Goal: Task Accomplishment & Management: Manage account settings

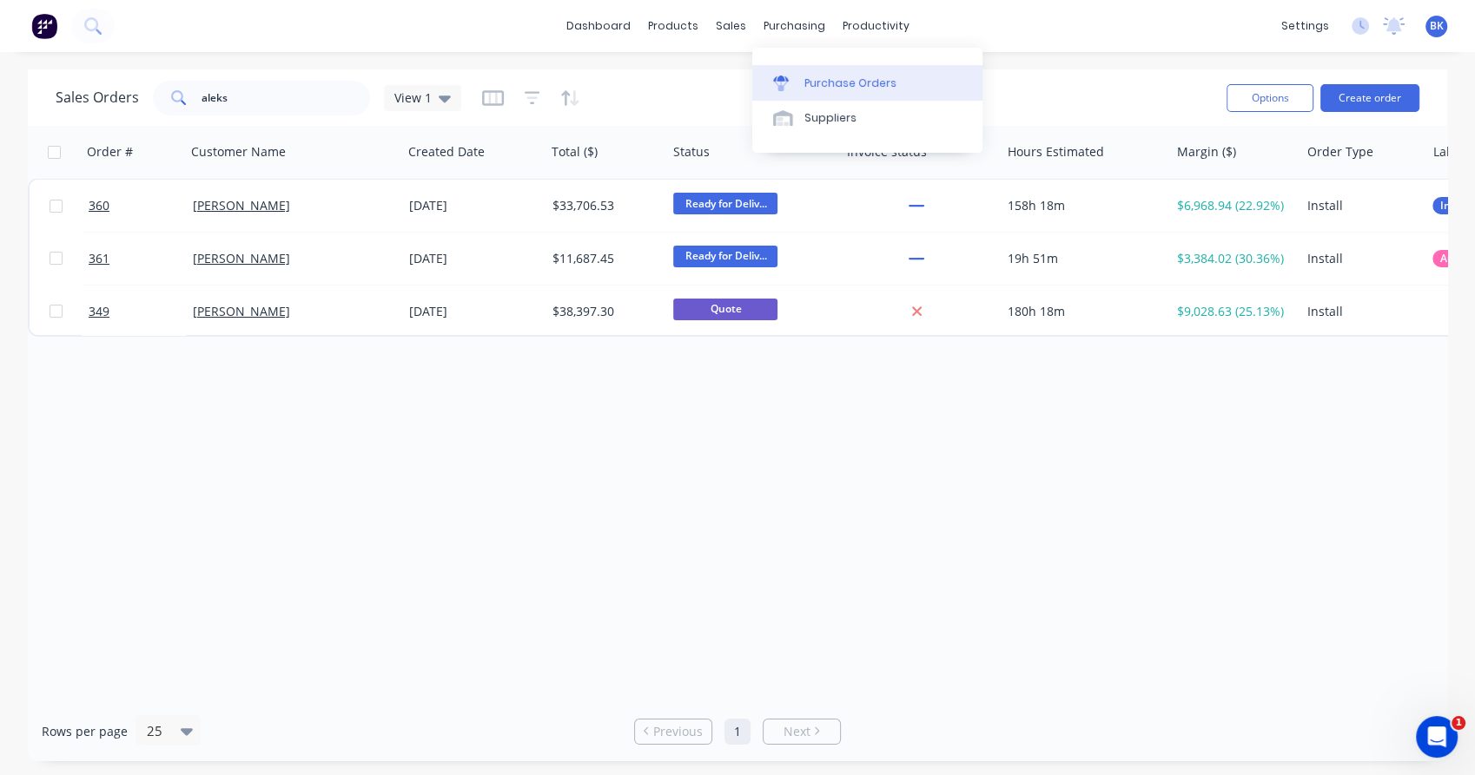
click at [841, 89] on div "Purchase Orders" at bounding box center [850, 84] width 92 height 16
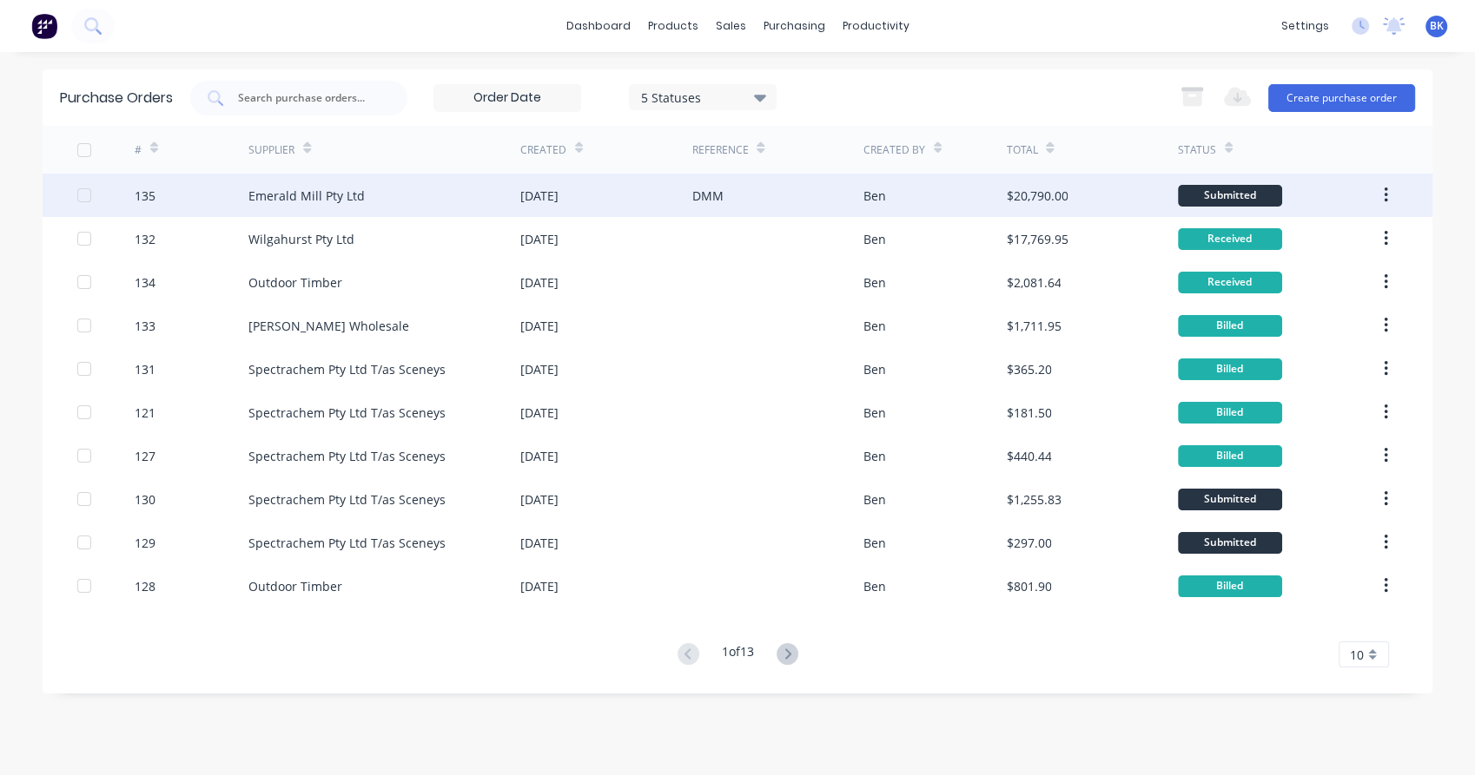
click at [327, 202] on div "Emerald Mill Pty Ltd" at bounding box center [306, 196] width 116 height 18
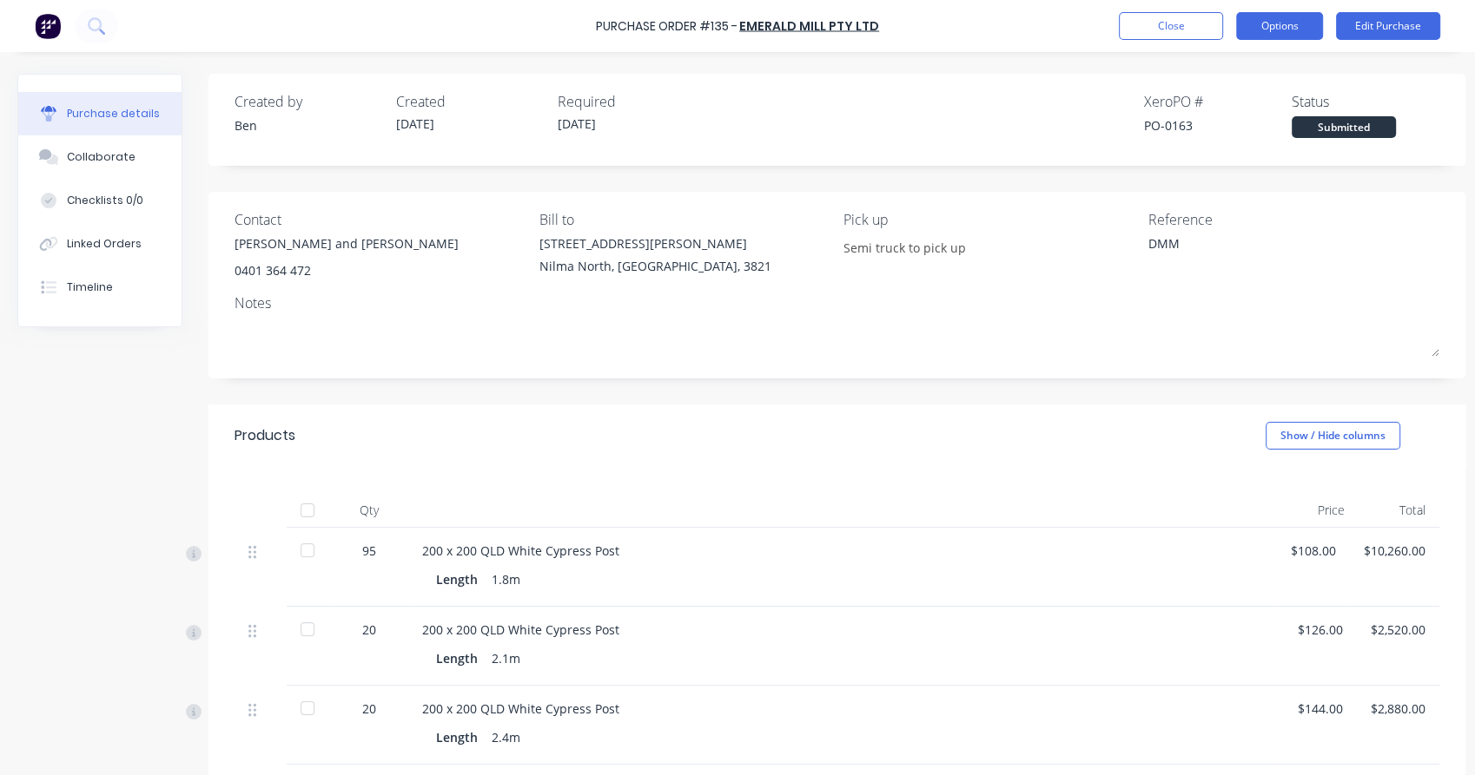
click at [1283, 26] on button "Options" at bounding box center [1279, 26] width 87 height 28
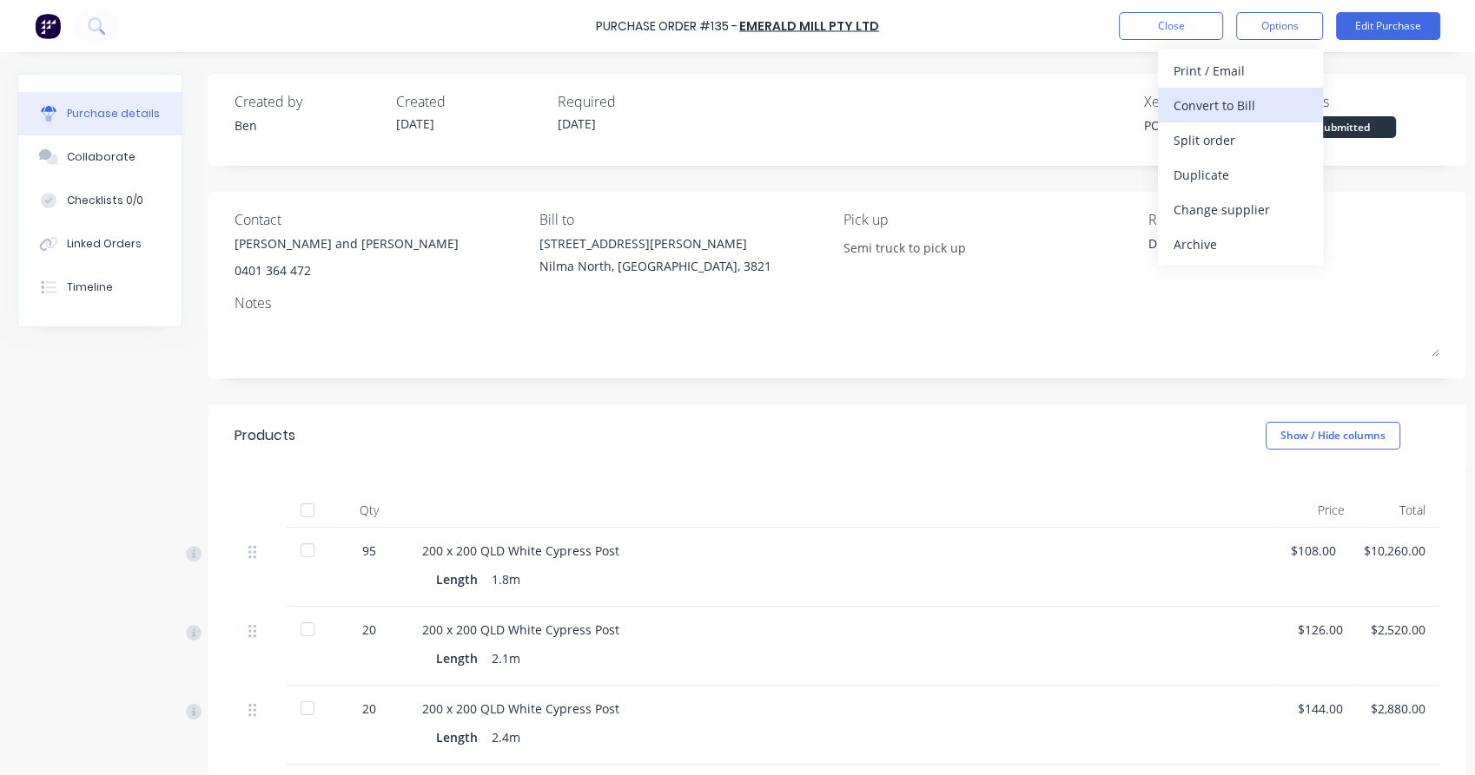
click at [1253, 99] on div "Convert to Bill" at bounding box center [1240, 105] width 134 height 25
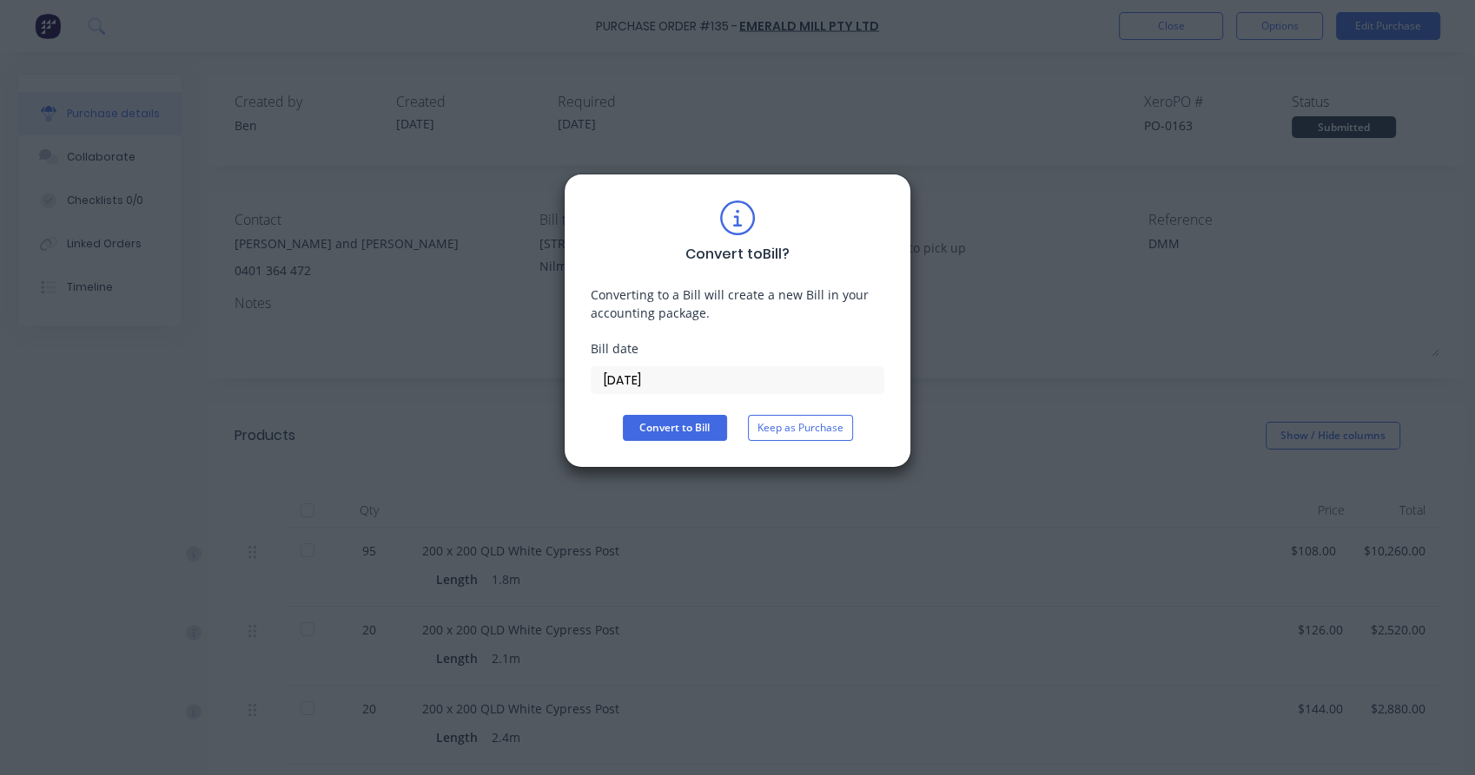
click at [1079, 382] on div "Convert to Bill ? Converting to a Bill will create a new Bill in your accountin…" at bounding box center [737, 387] width 1475 height 775
click at [670, 425] on button "Convert to Bill" at bounding box center [675, 428] width 104 height 26
type textarea "x"
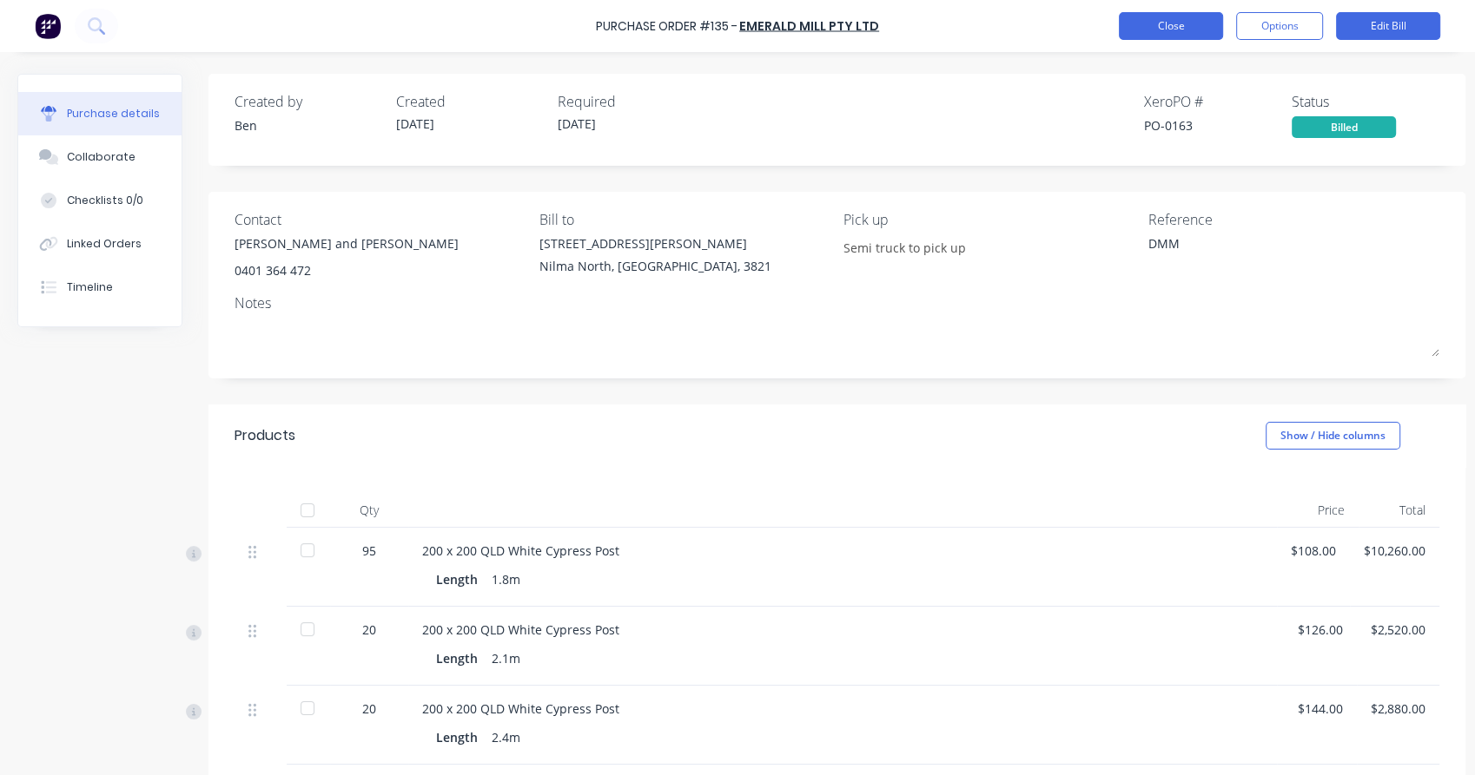
click at [1209, 20] on button "Close" at bounding box center [1171, 26] width 104 height 28
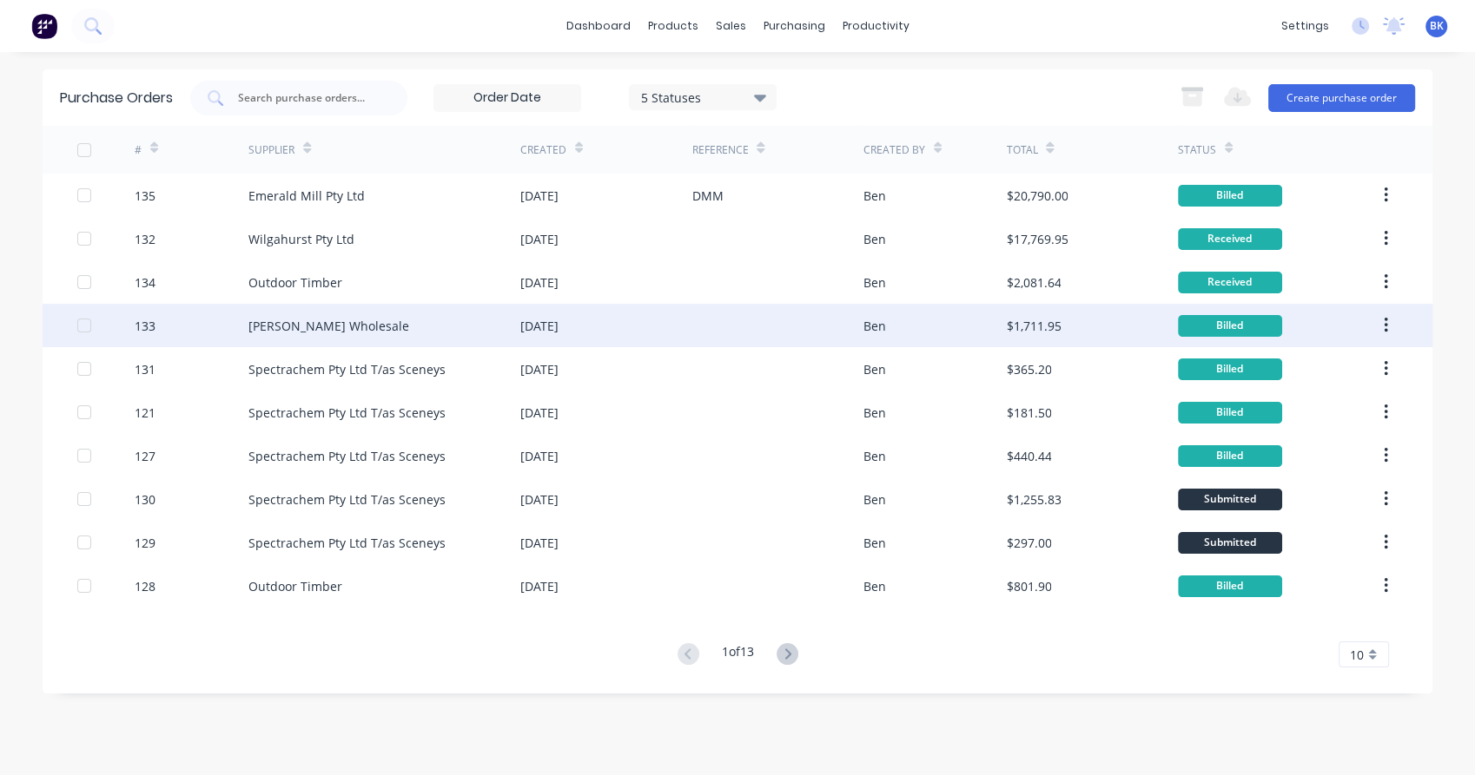
click at [429, 328] on div "Hurford Wholesale" at bounding box center [384, 325] width 272 height 43
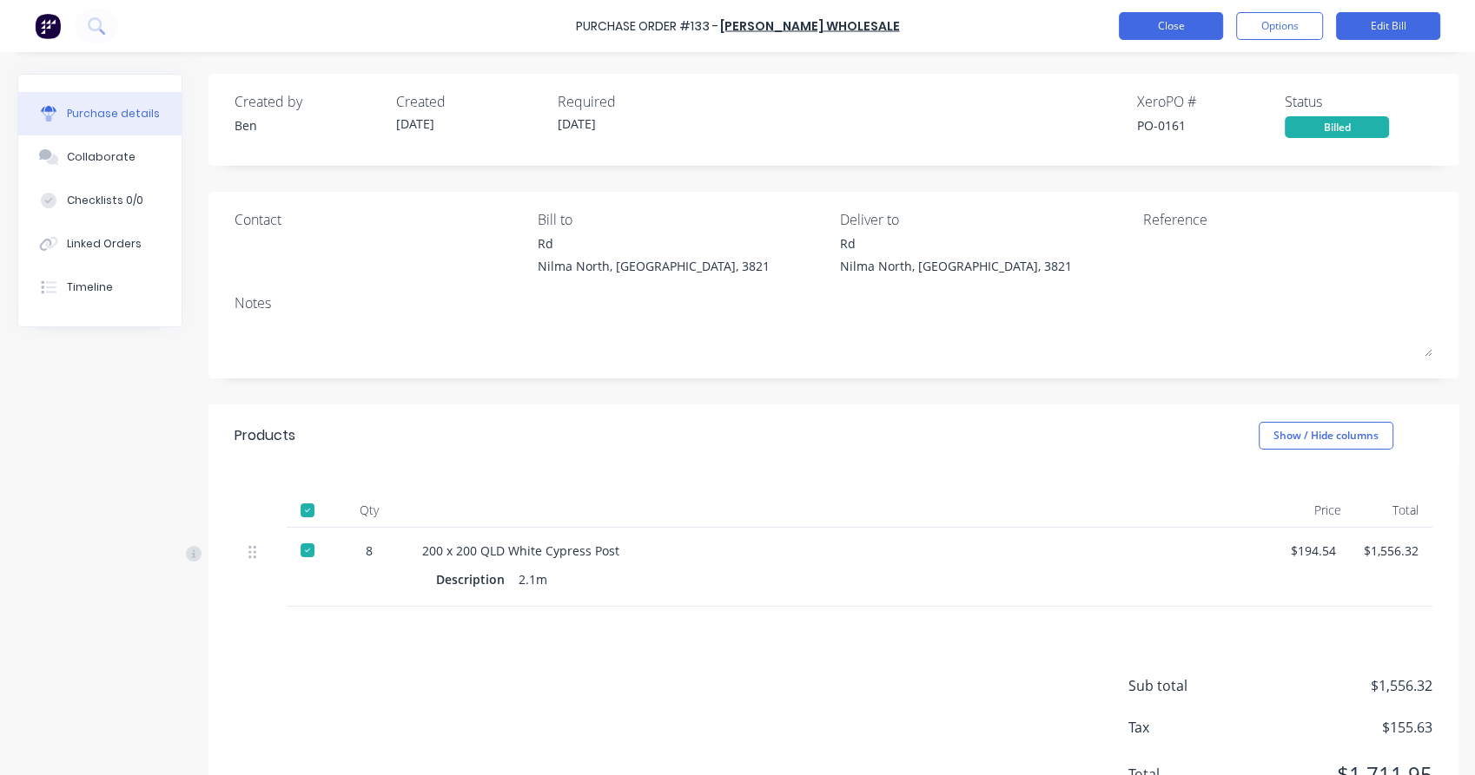
click at [1188, 35] on button "Close" at bounding box center [1171, 26] width 104 height 28
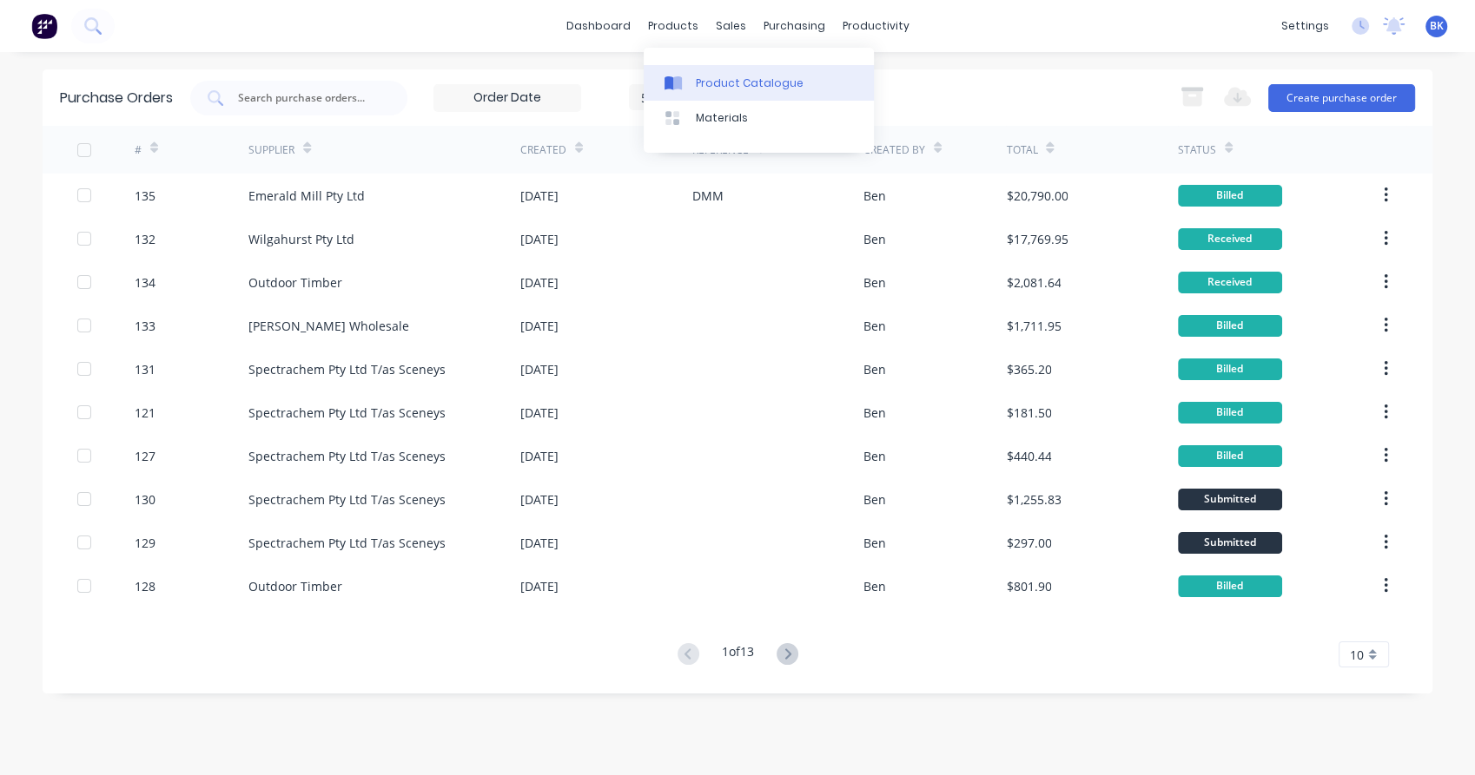
click at [690, 70] on link "Product Catalogue" at bounding box center [758, 82] width 230 height 35
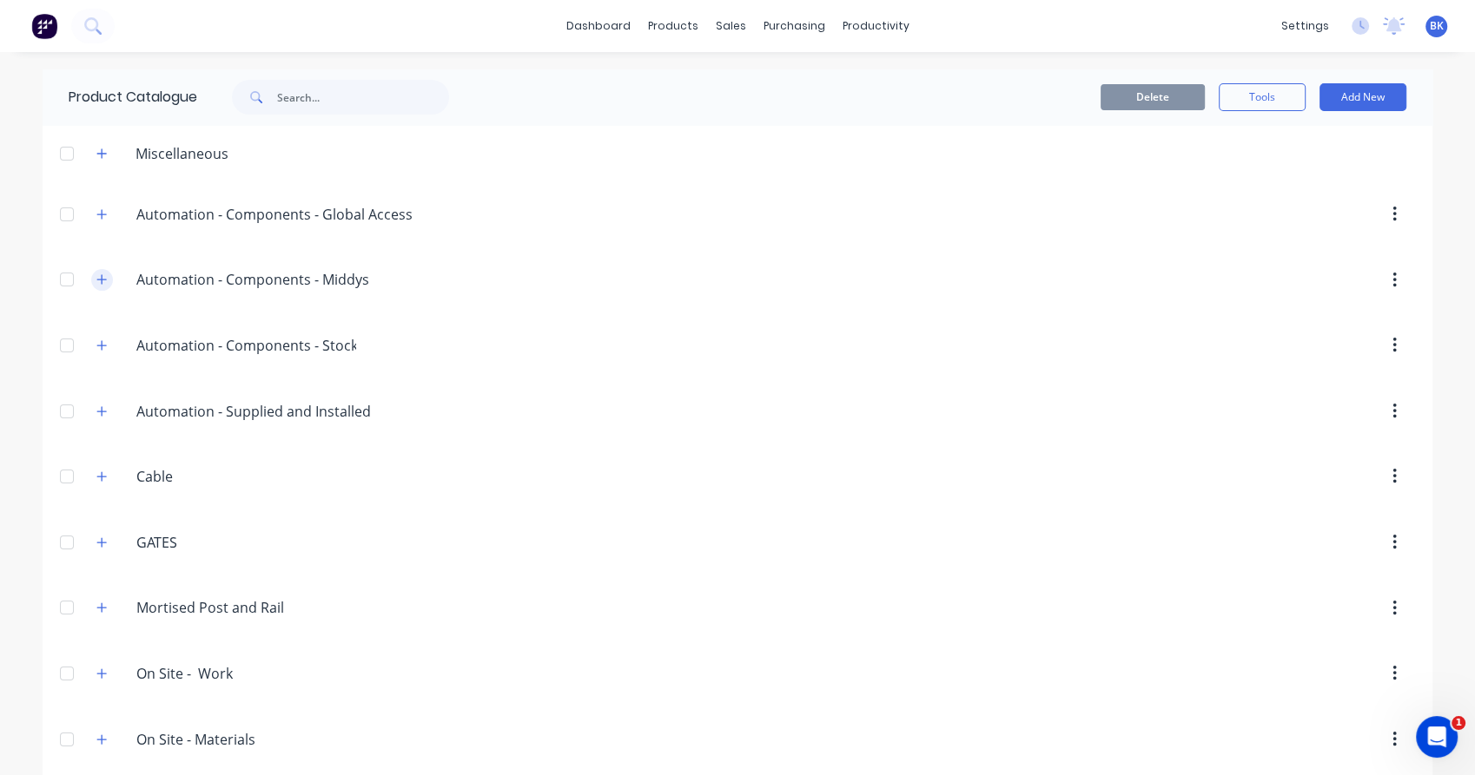
click at [96, 278] on icon "button" at bounding box center [101, 280] width 10 height 12
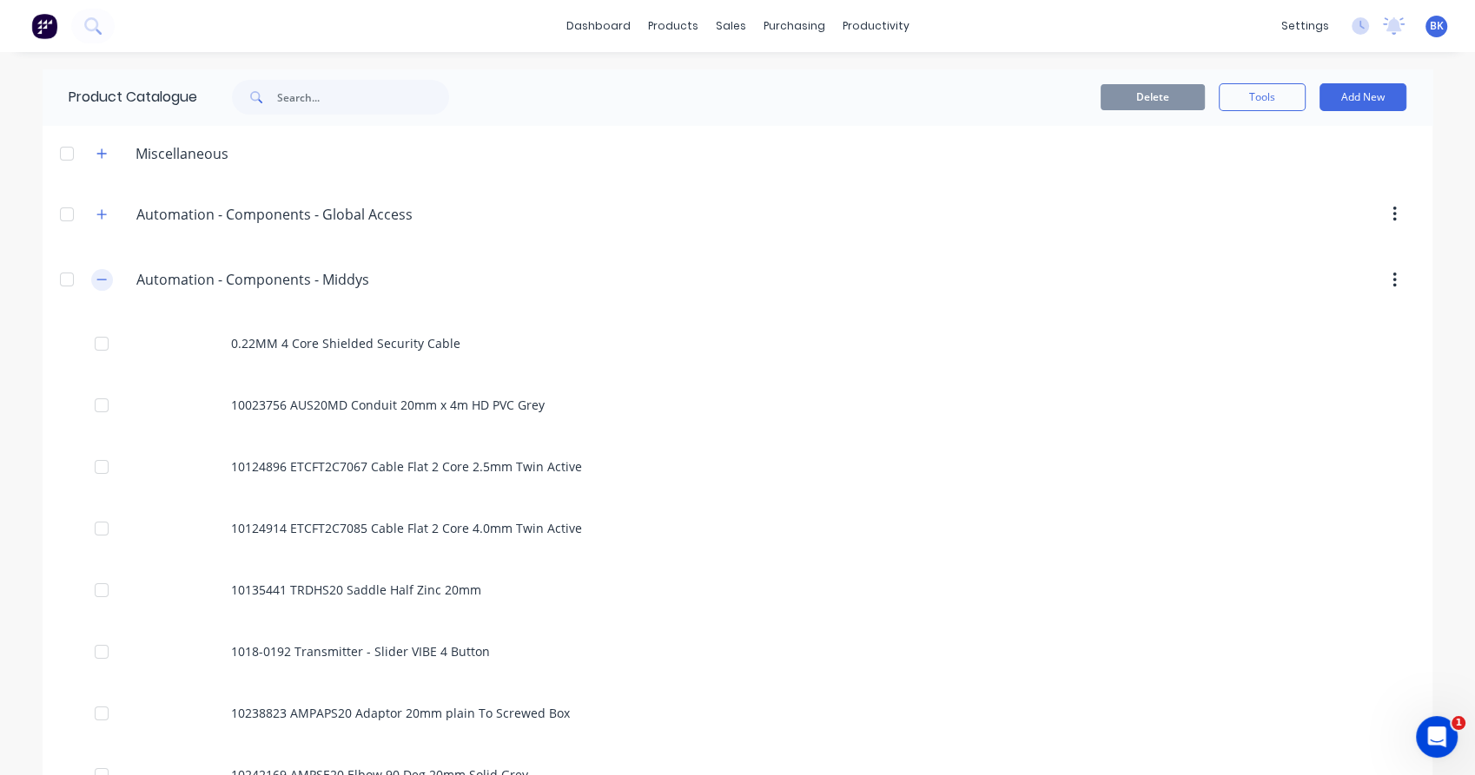
click at [96, 278] on icon "button" at bounding box center [101, 280] width 10 height 12
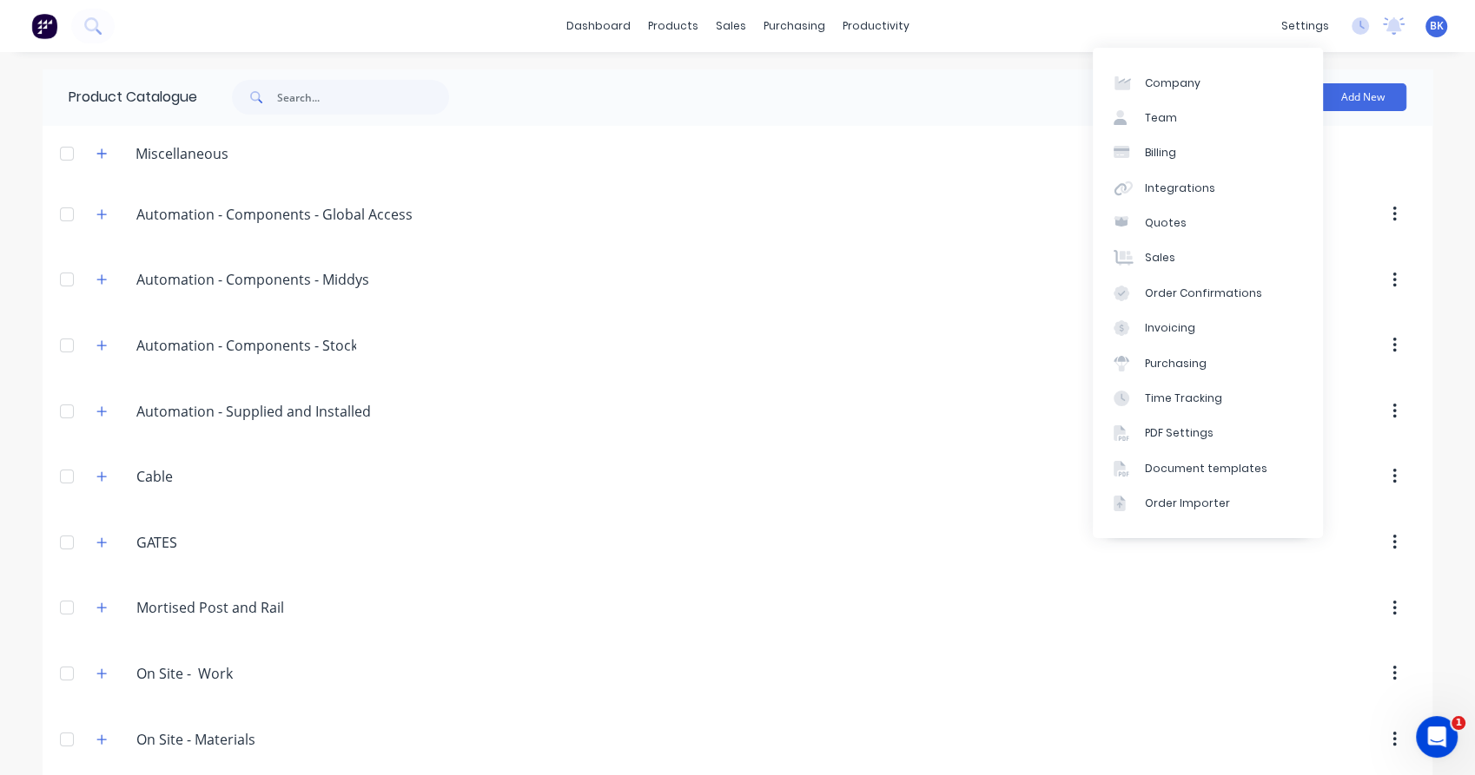
click at [1418, 140] on header "Miscellaneous" at bounding box center [737, 153] width 1389 height 56
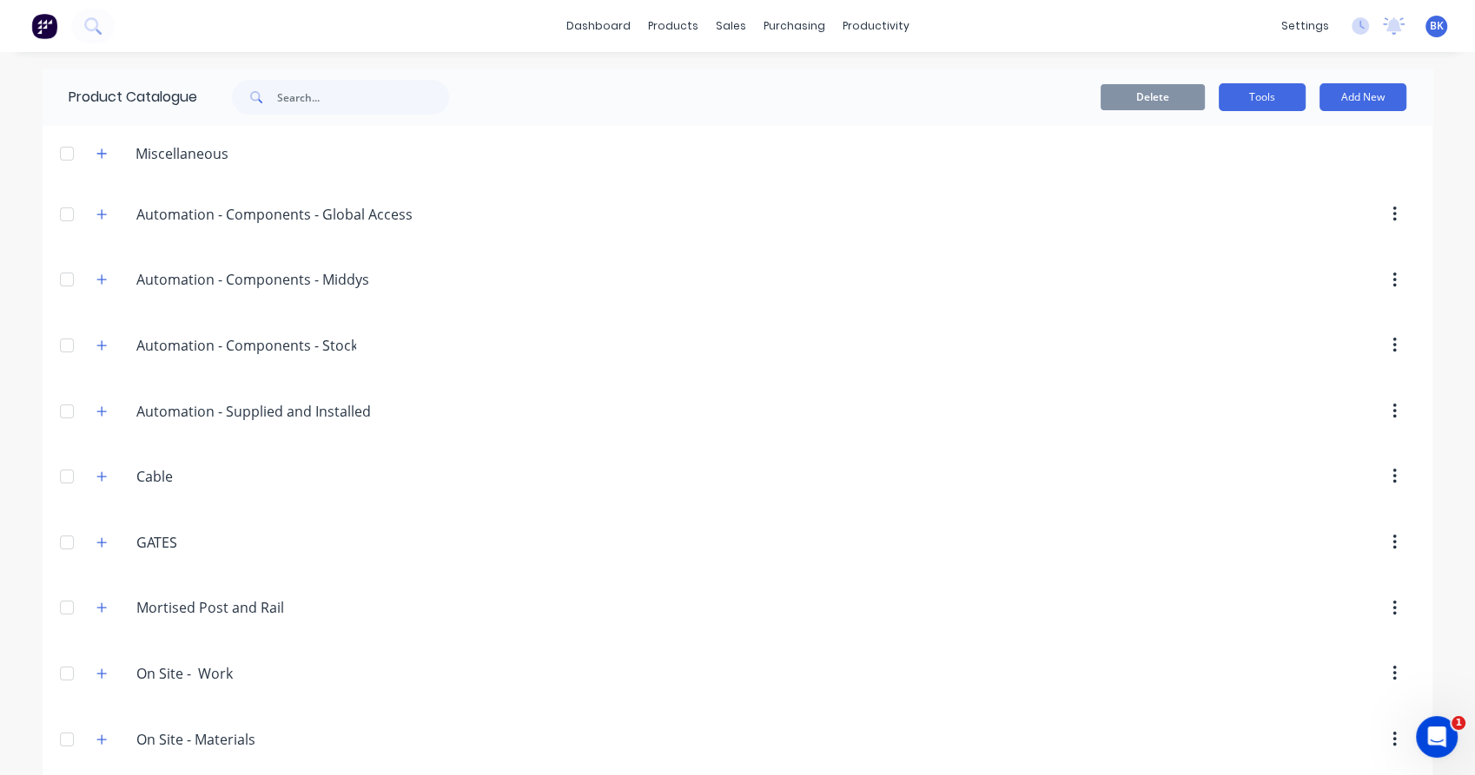
click at [1270, 101] on button "Tools" at bounding box center [1261, 97] width 87 height 28
click at [1252, 180] on div "Stocktake" at bounding box center [1223, 176] width 134 height 25
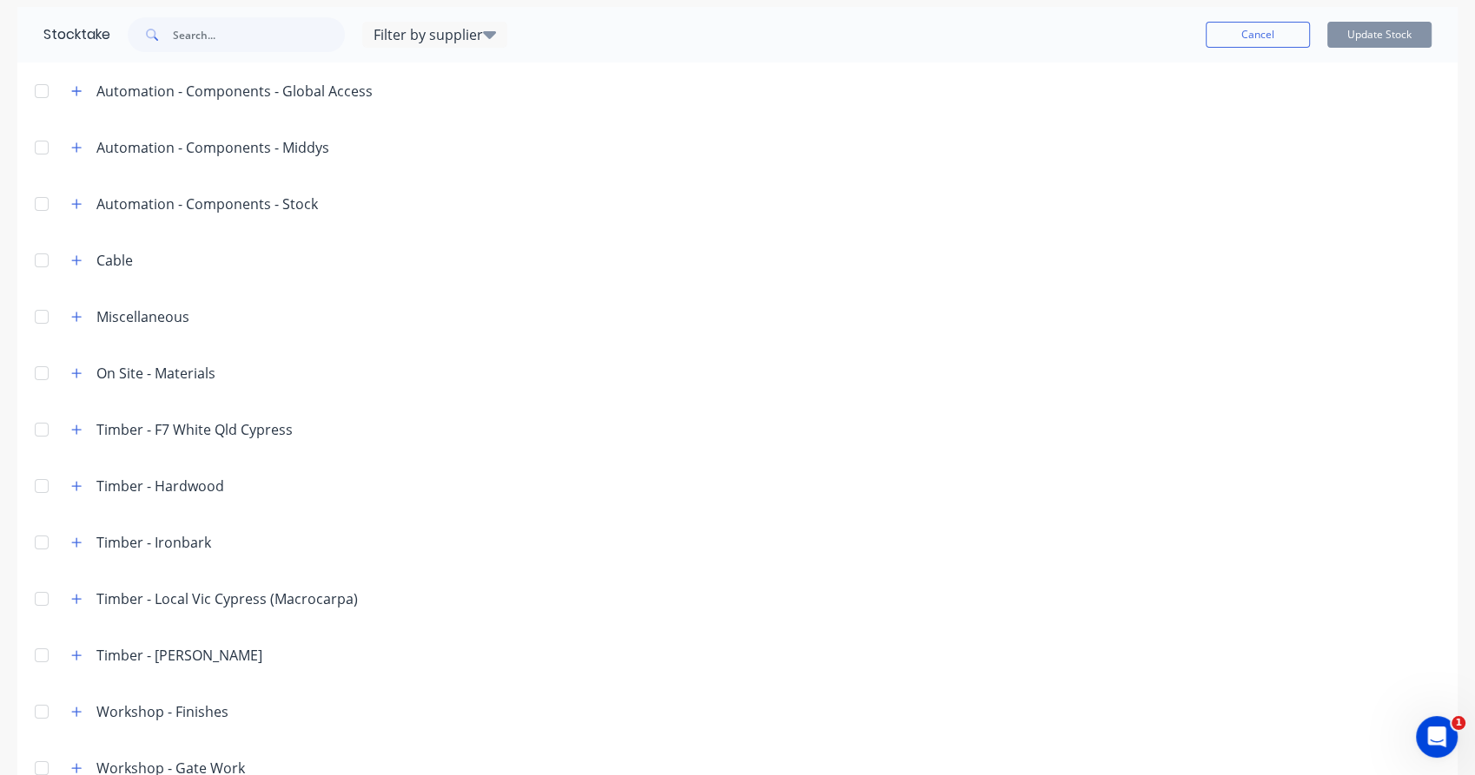
scroll to position [111, 0]
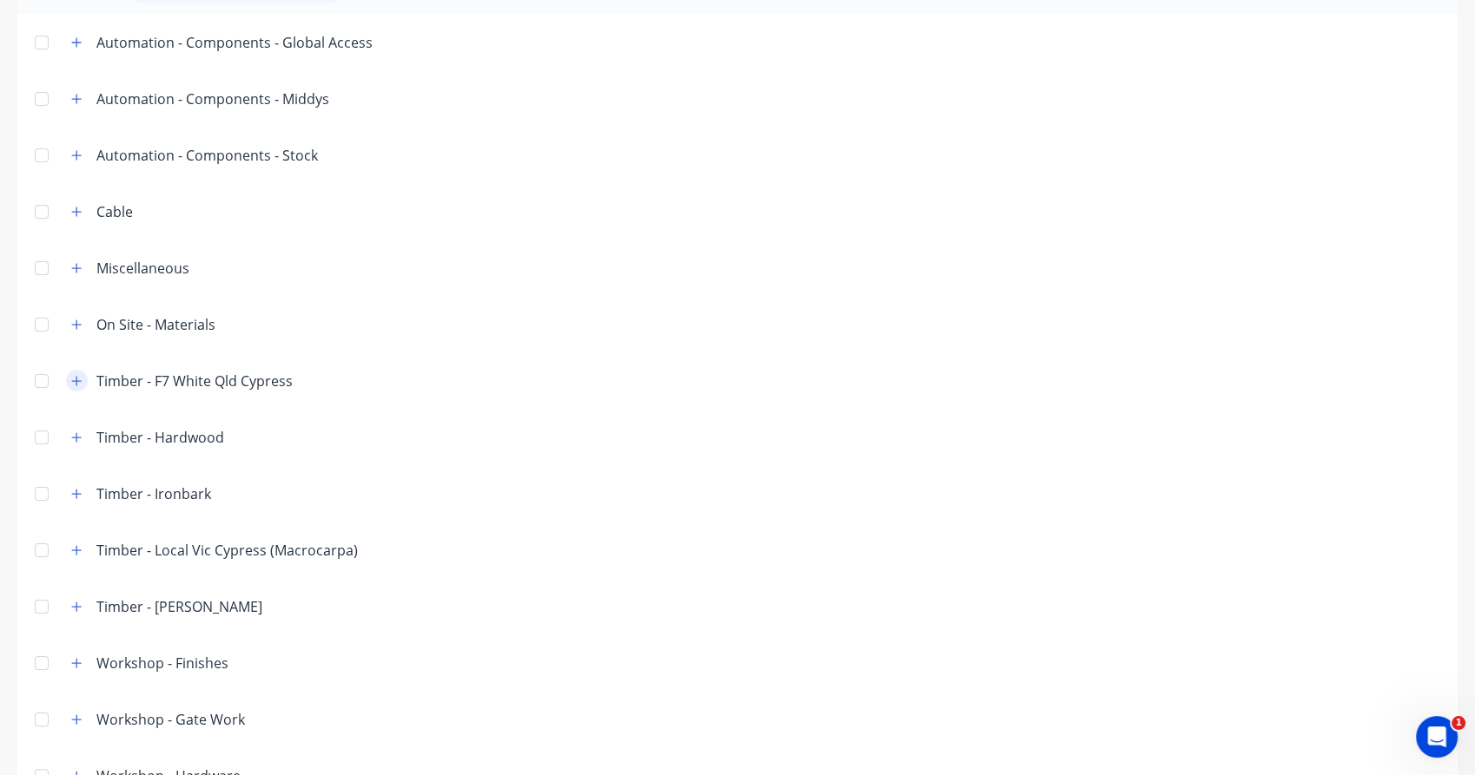
click at [74, 379] on icon "button" at bounding box center [77, 381] width 10 height 10
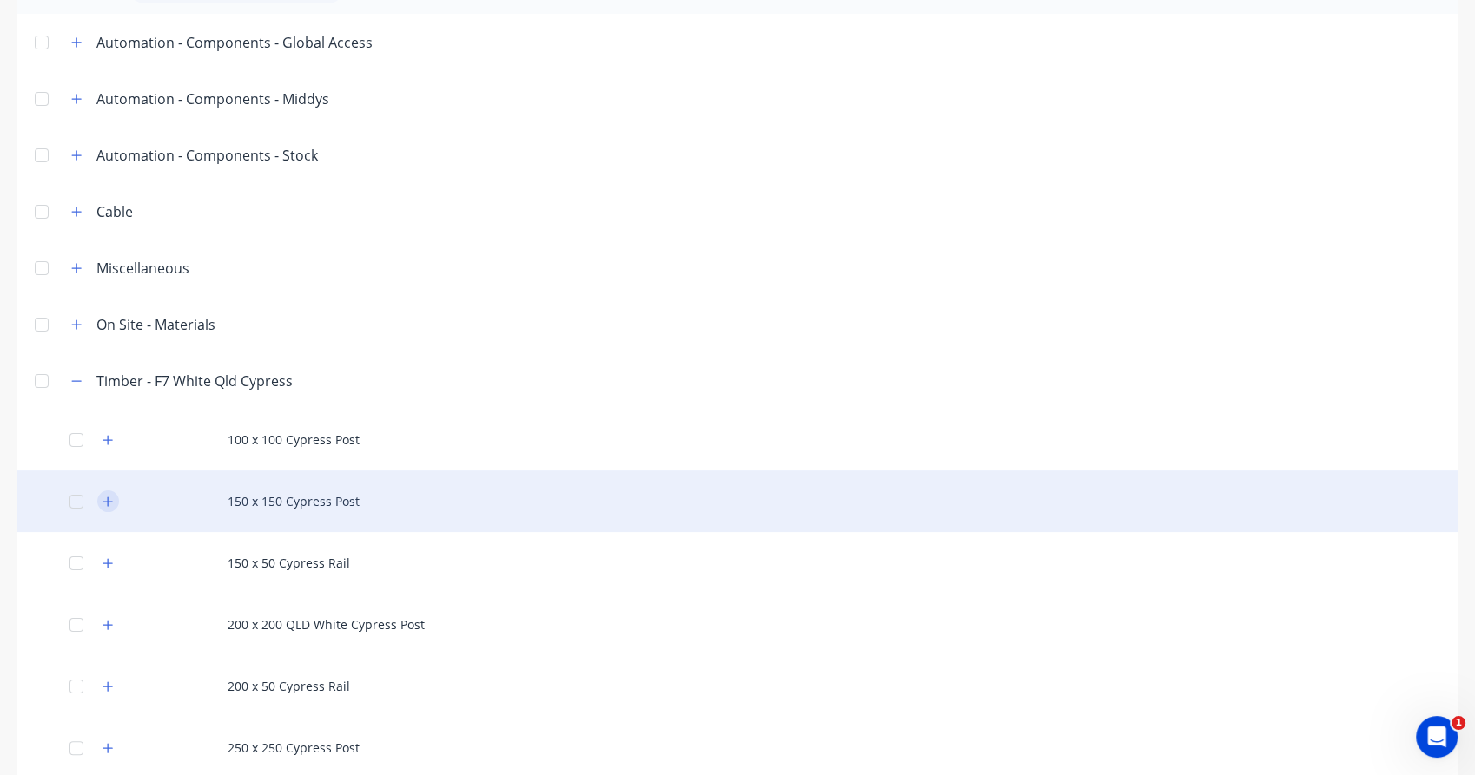
click at [117, 504] on button "button" at bounding box center [108, 502] width 22 height 22
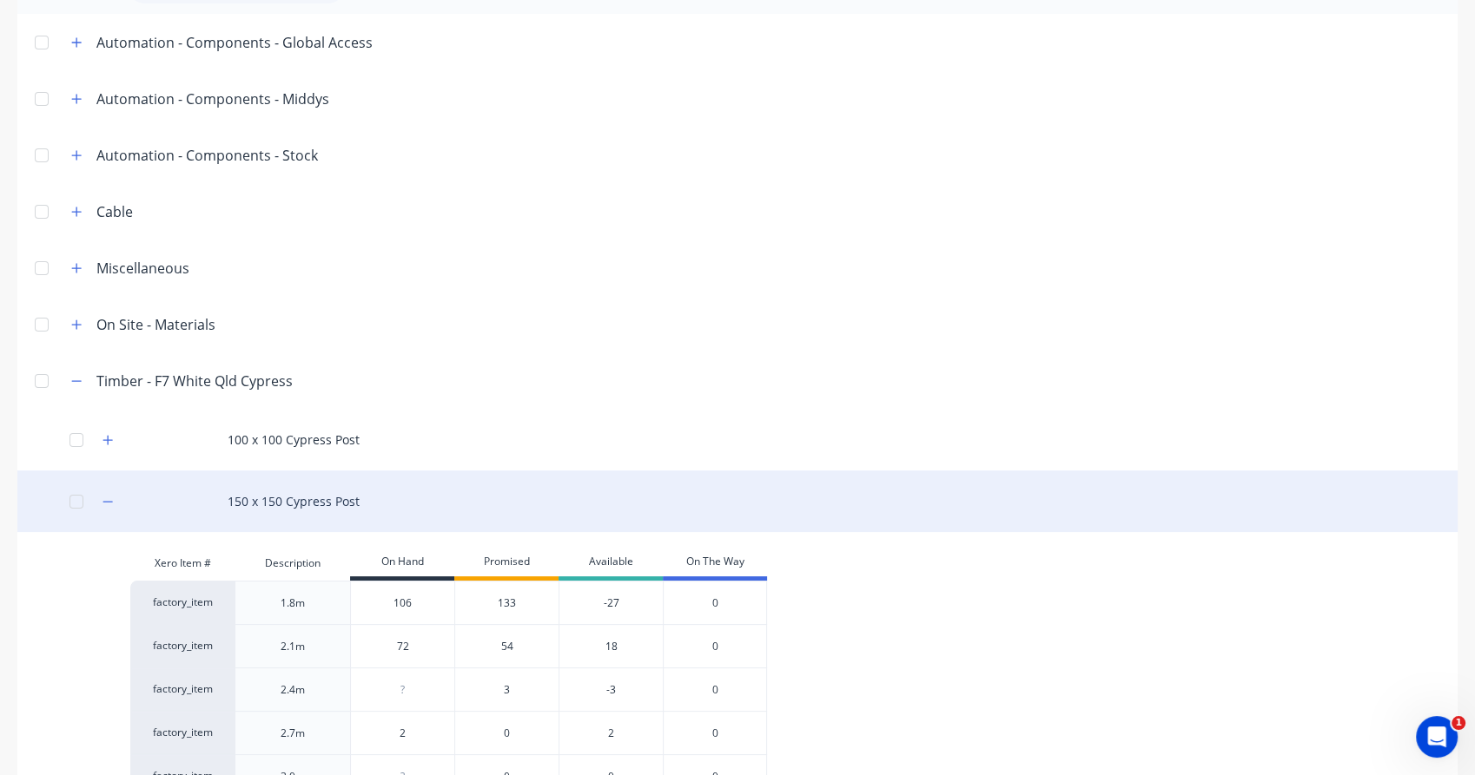
click at [340, 498] on div "150 x 150 Cypress Post" at bounding box center [737, 502] width 1440 height 62
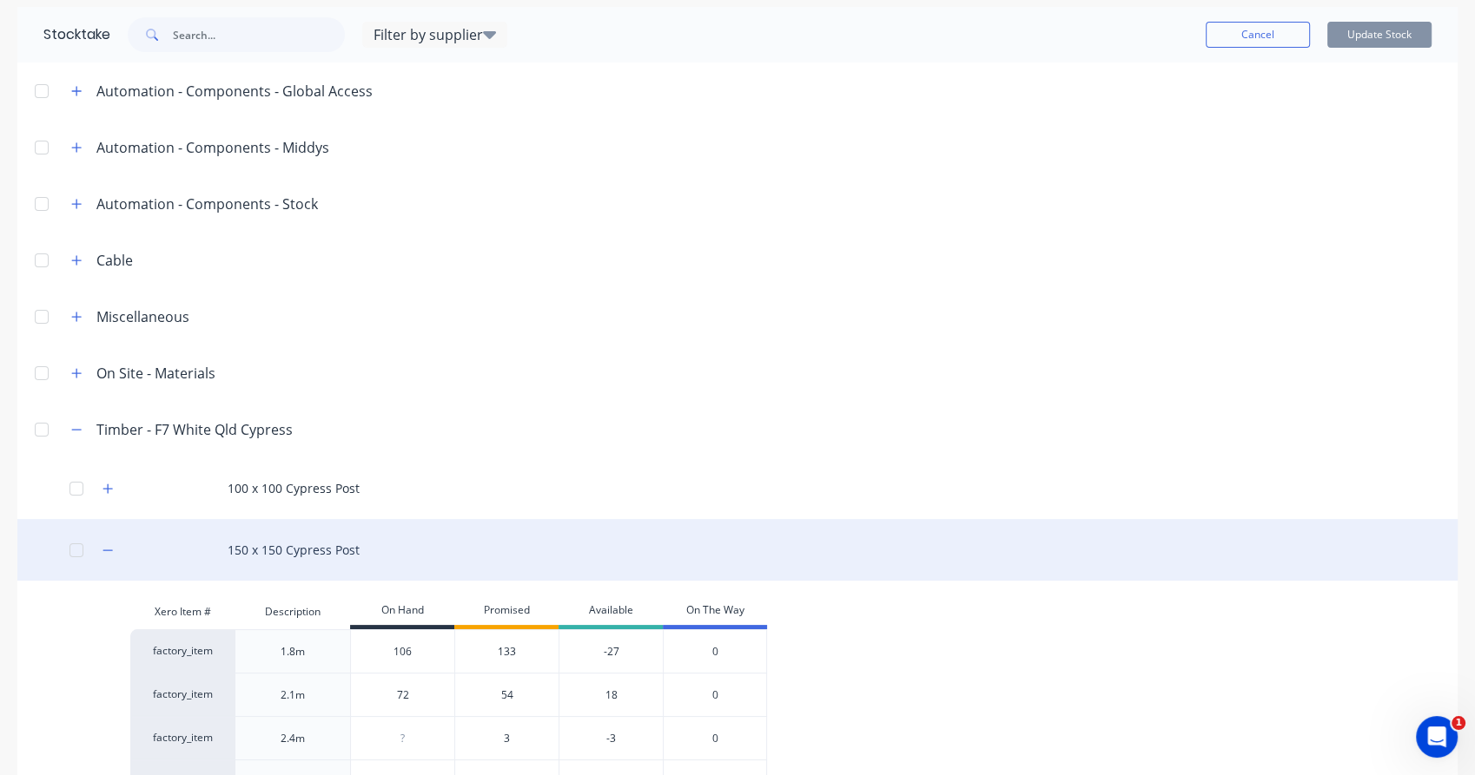
scroll to position [0, 0]
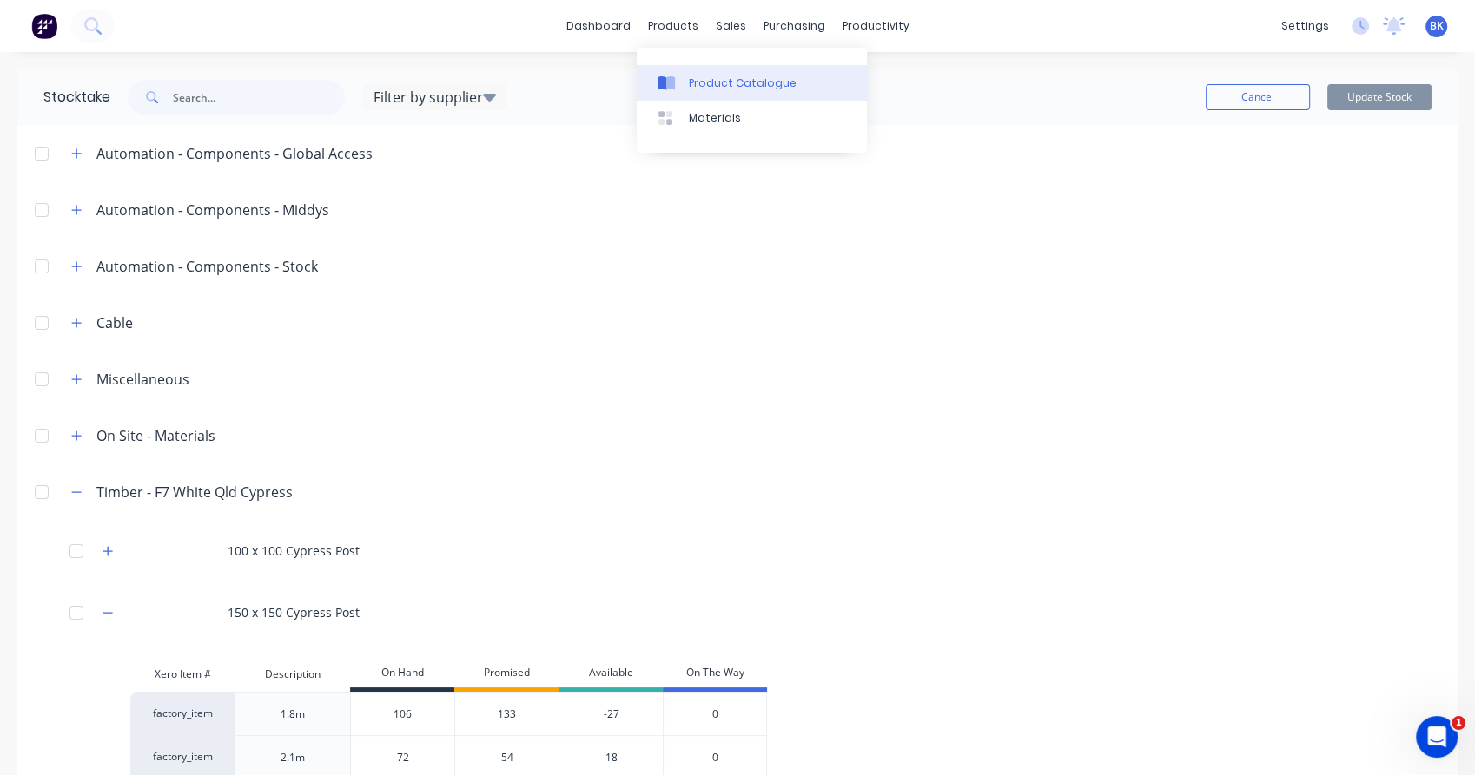
click at [683, 86] on link "Product Catalogue" at bounding box center [752, 82] width 230 height 35
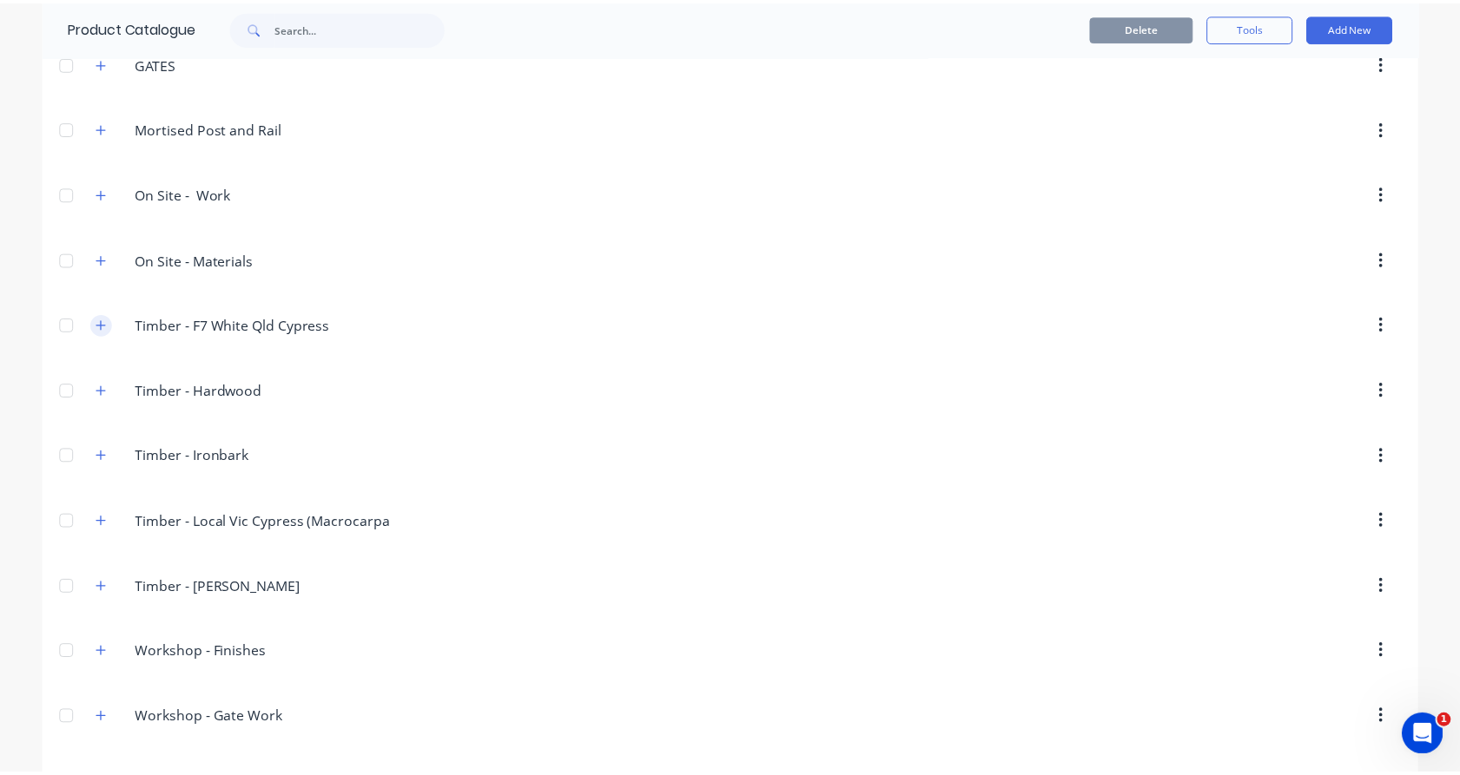
scroll to position [480, 0]
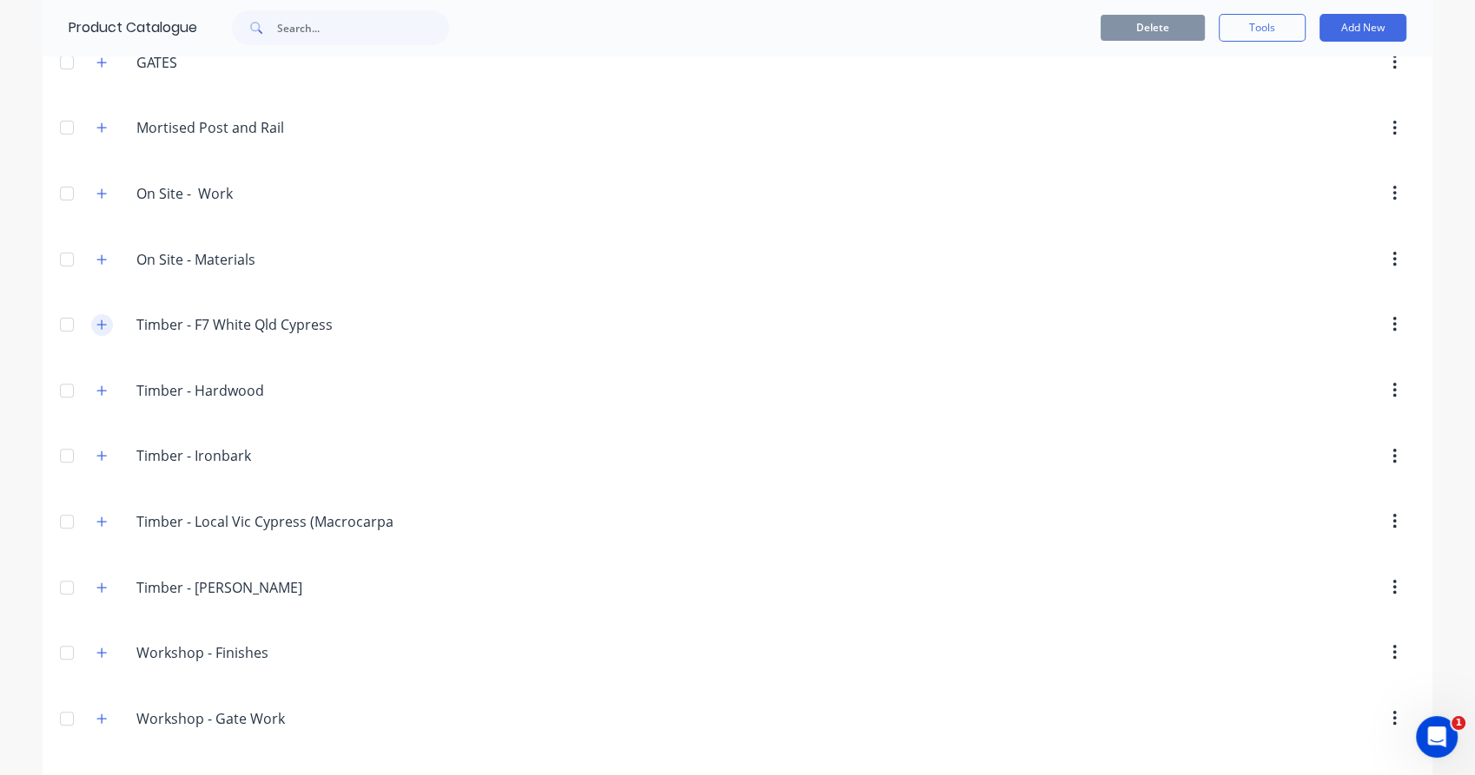
click at [97, 327] on icon "button" at bounding box center [102, 325] width 10 height 10
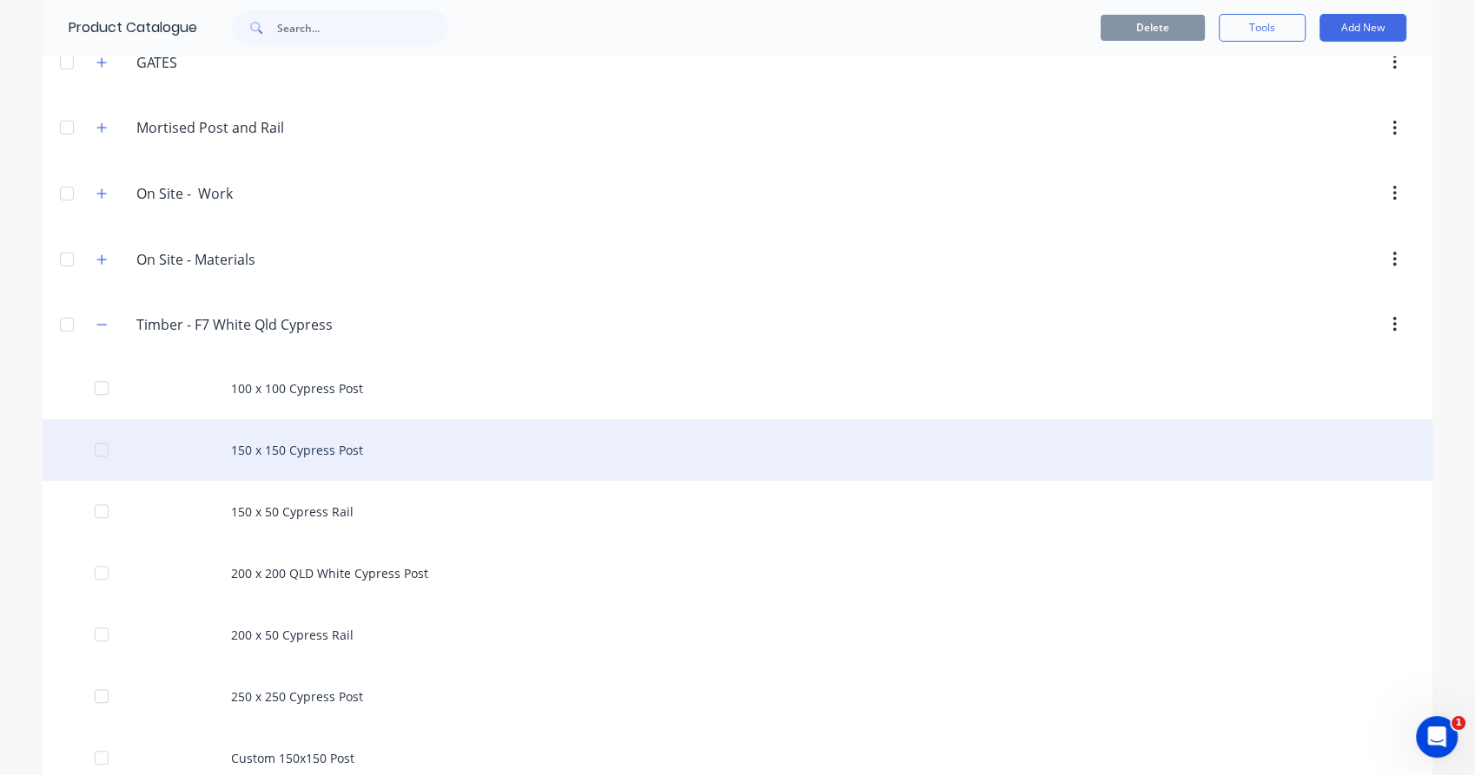
click at [324, 466] on div "150 x 150 Cypress Post" at bounding box center [737, 450] width 1389 height 62
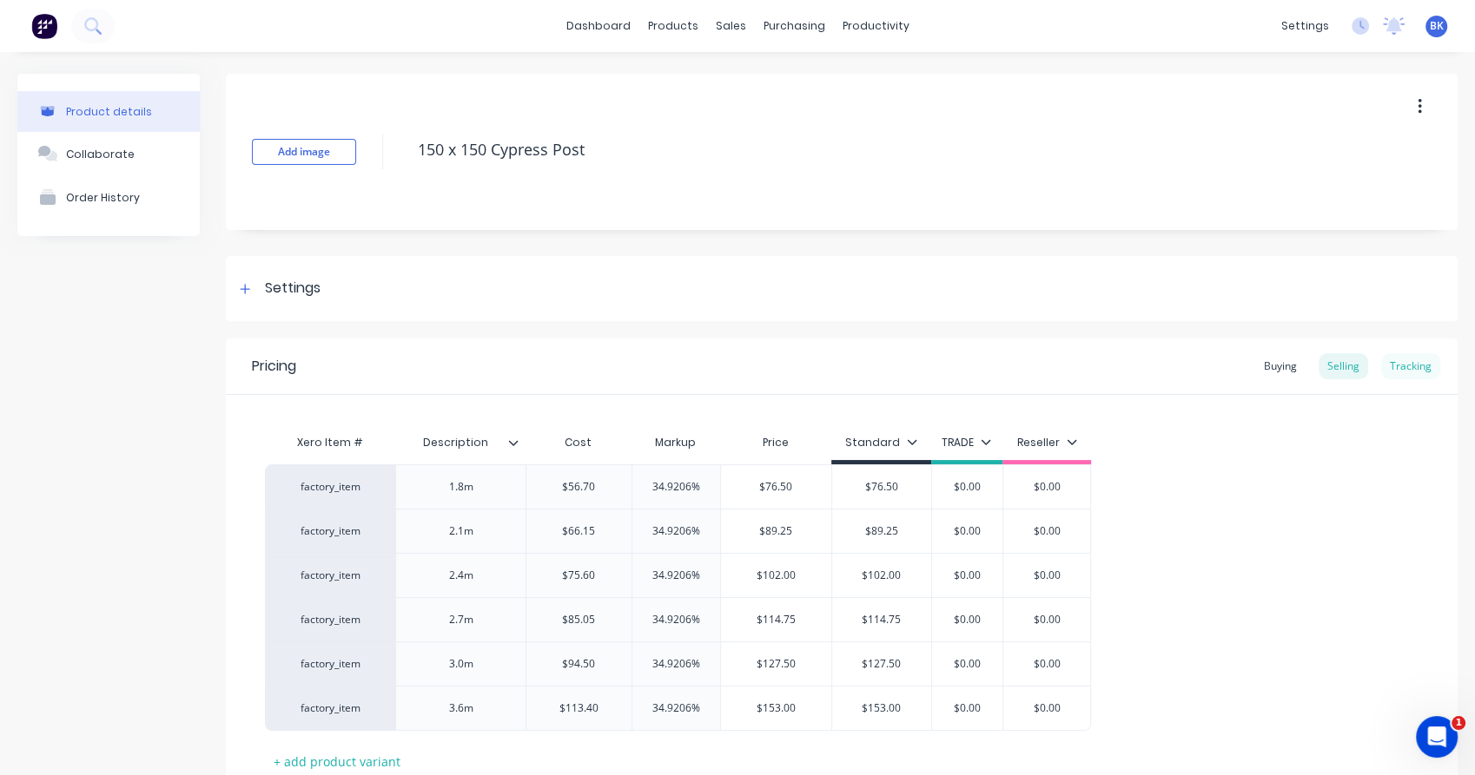
click at [1391, 355] on div "Tracking" at bounding box center [1410, 366] width 59 height 26
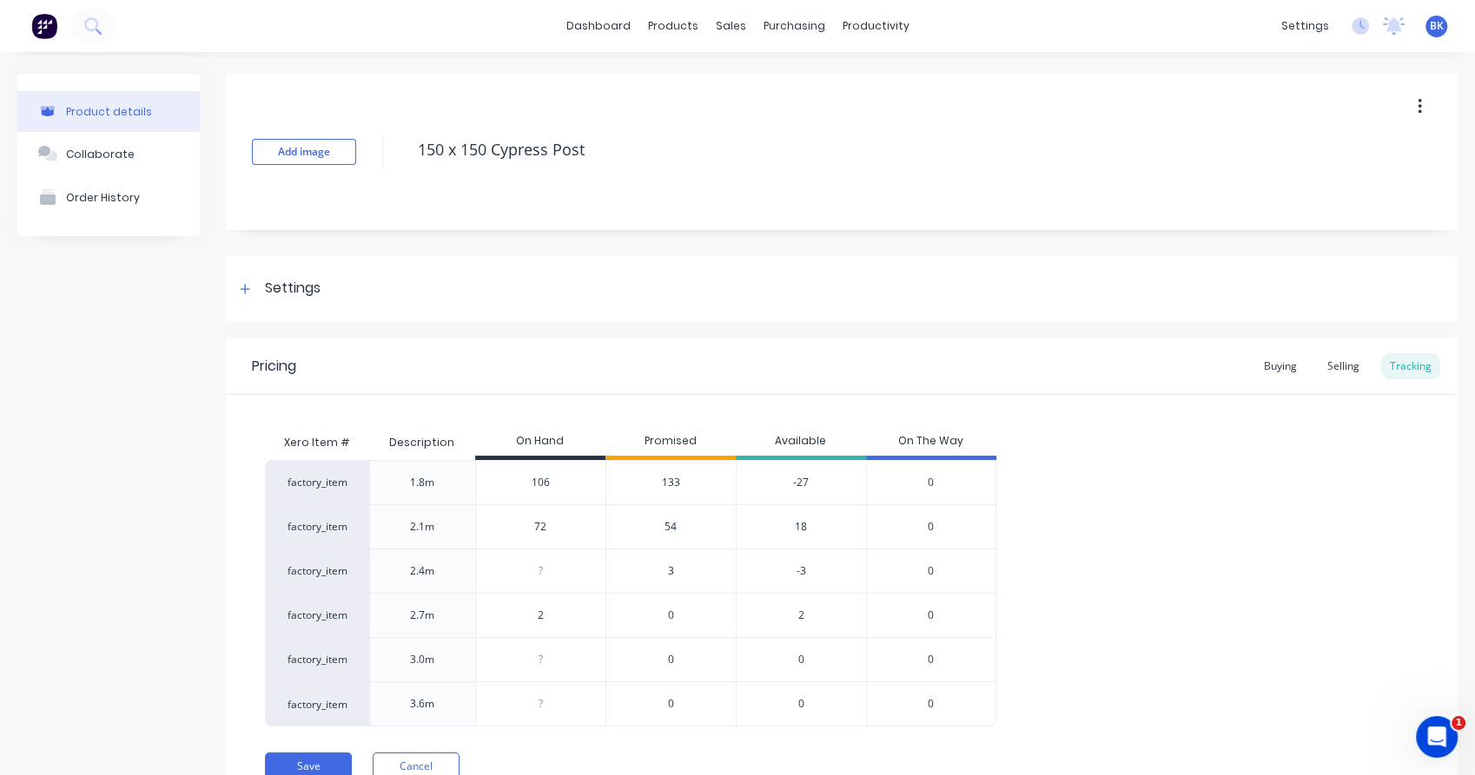
click at [670, 482] on span "133" at bounding box center [671, 483] width 18 height 16
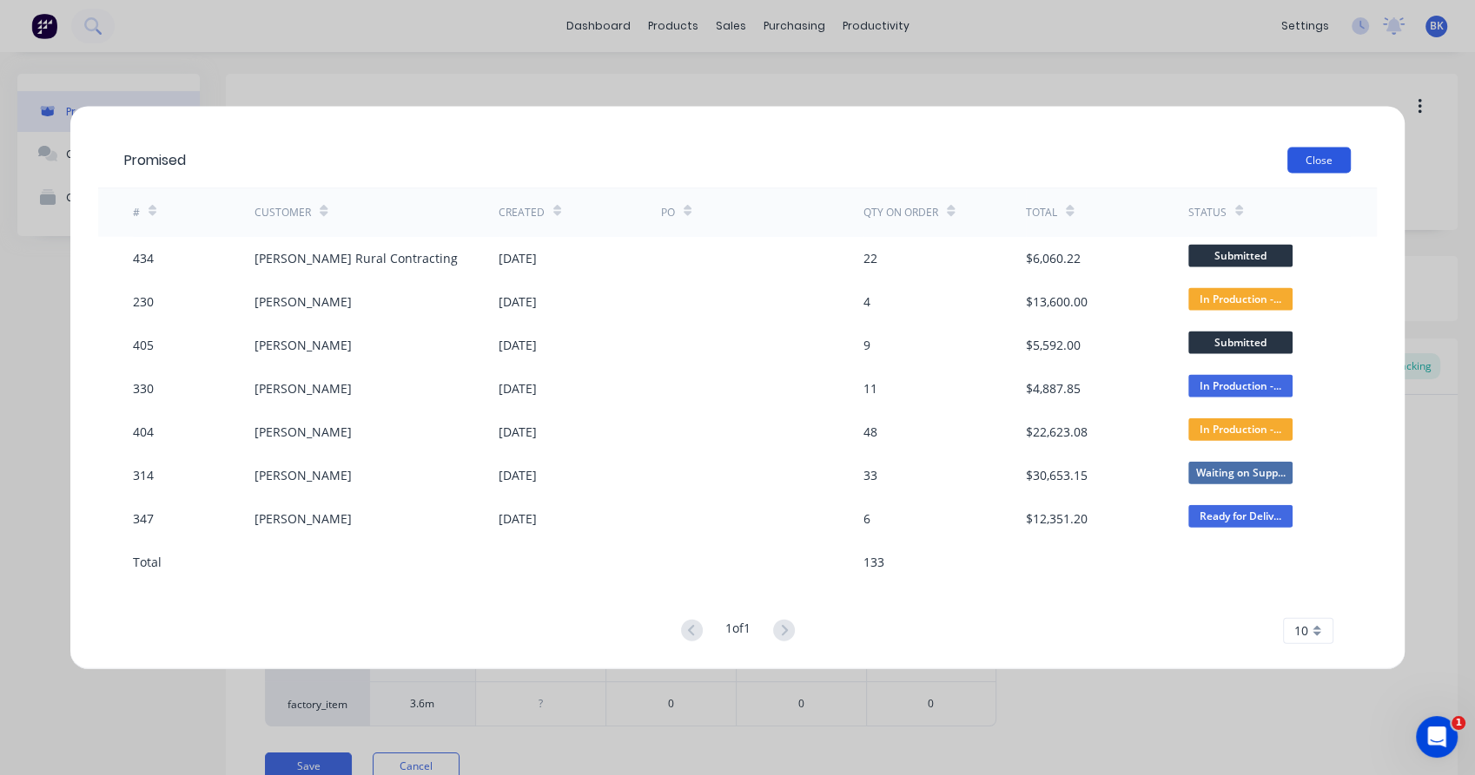
click at [1334, 150] on button "Close" at bounding box center [1318, 160] width 63 height 26
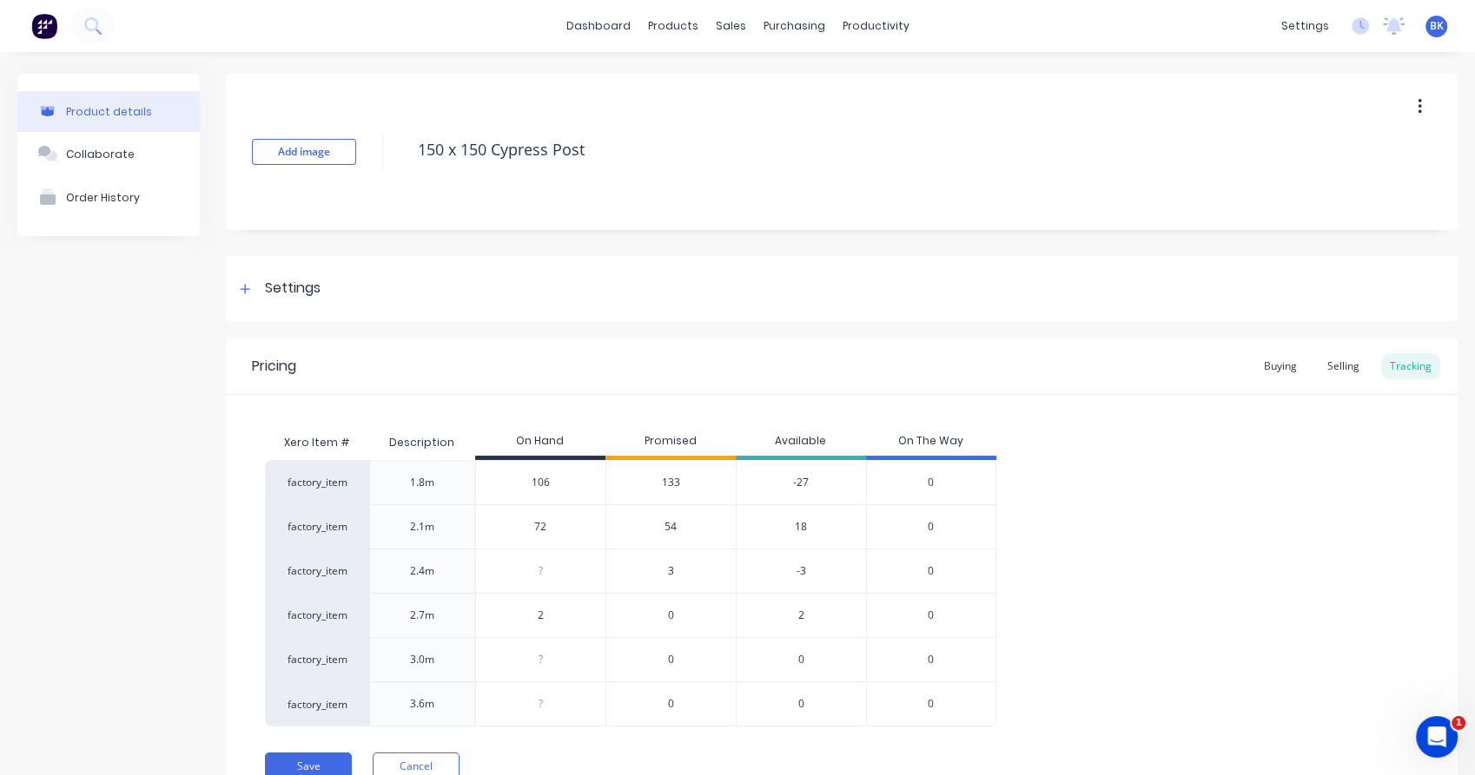
click at [671, 480] on span "133" at bounding box center [671, 483] width 18 height 16
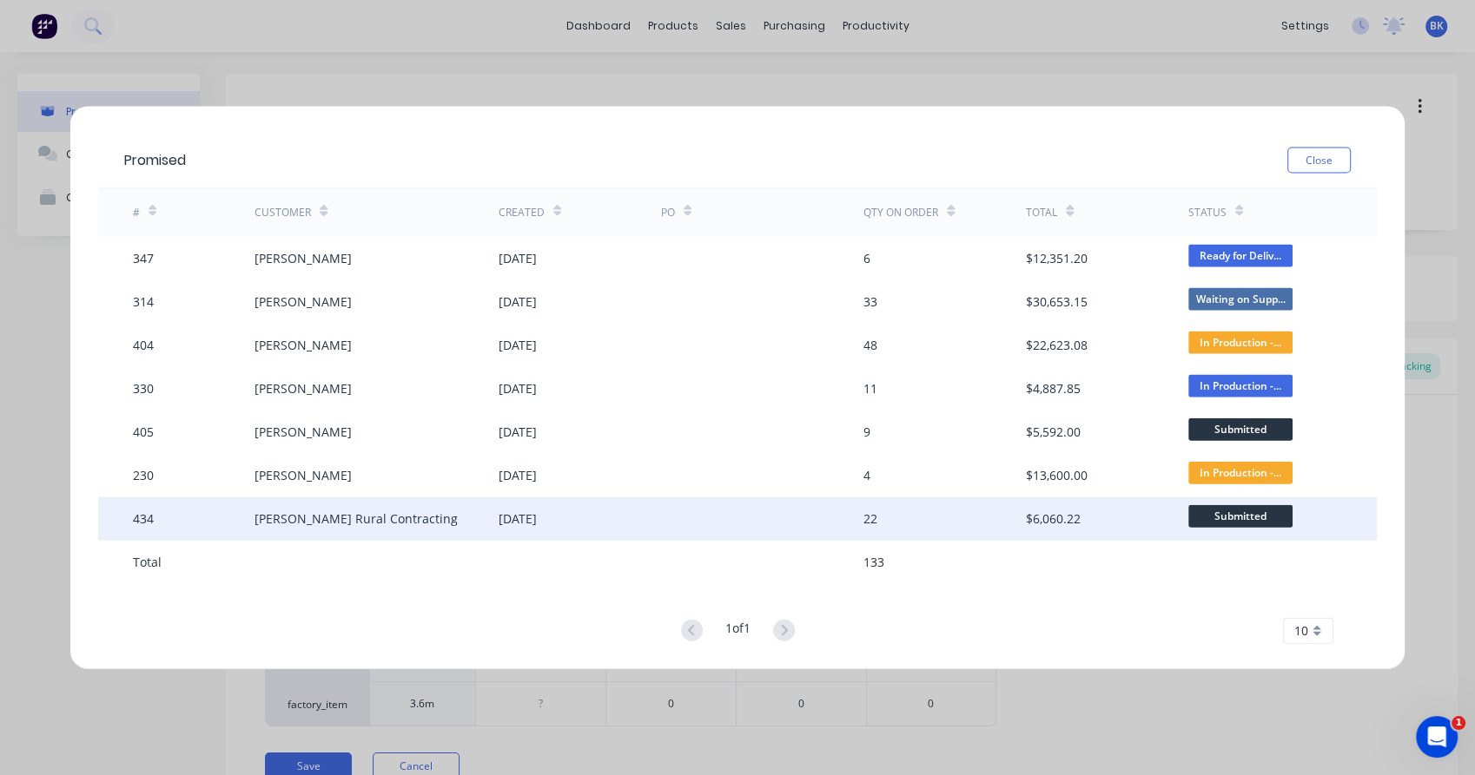
click at [570, 533] on div "[DATE]" at bounding box center [579, 518] width 162 height 43
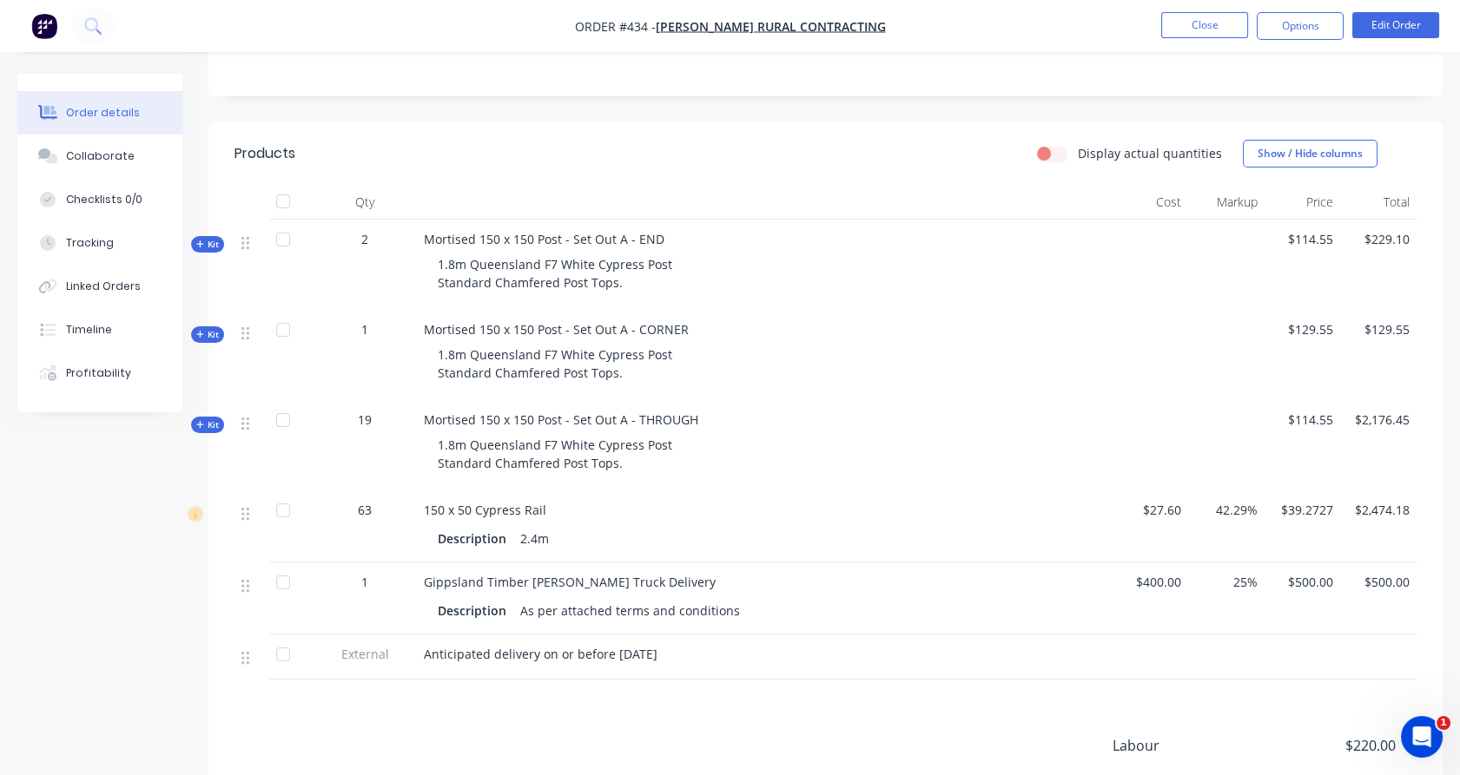
scroll to position [386, 0]
click at [1179, 31] on button "Close" at bounding box center [1204, 25] width 87 height 26
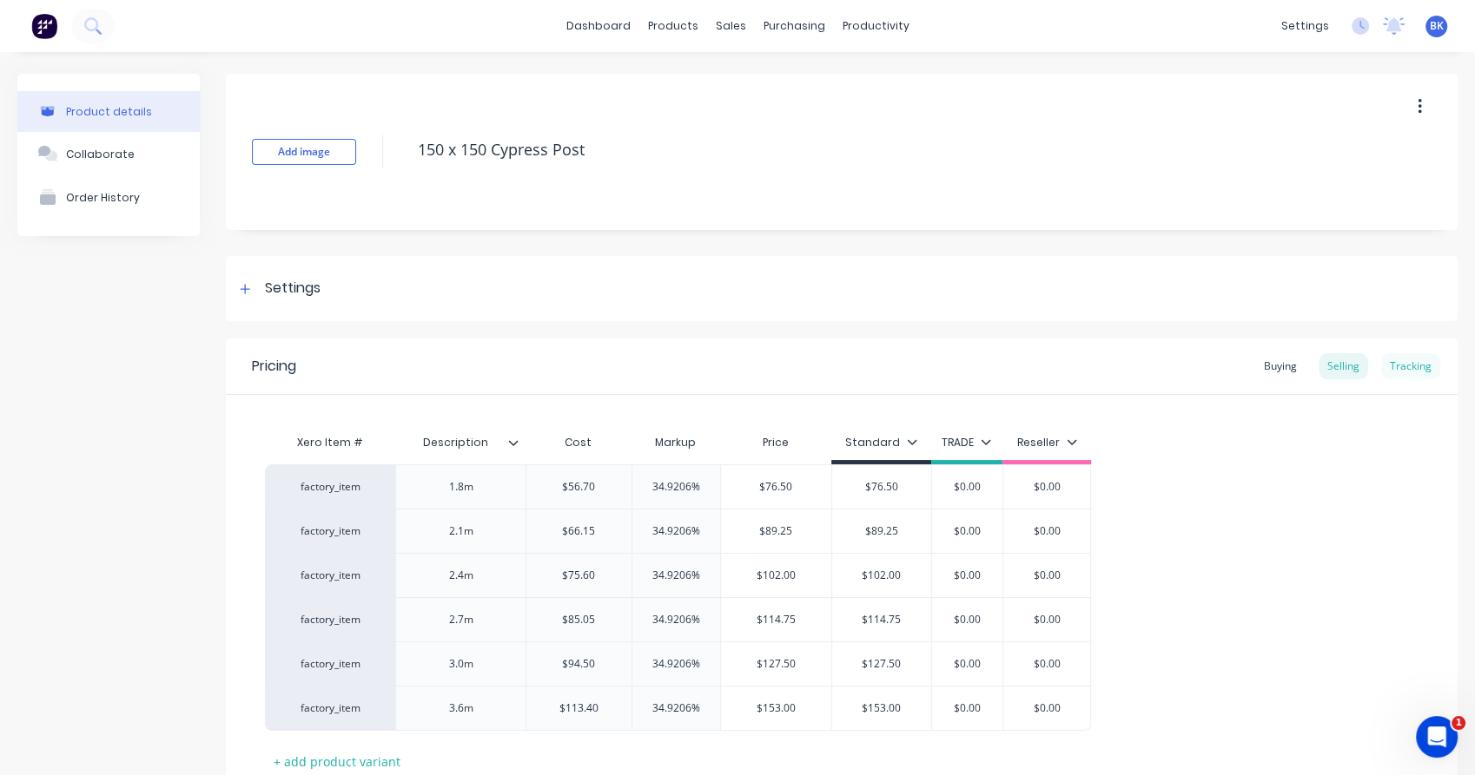
click at [1414, 368] on div "Tracking" at bounding box center [1410, 366] width 59 height 26
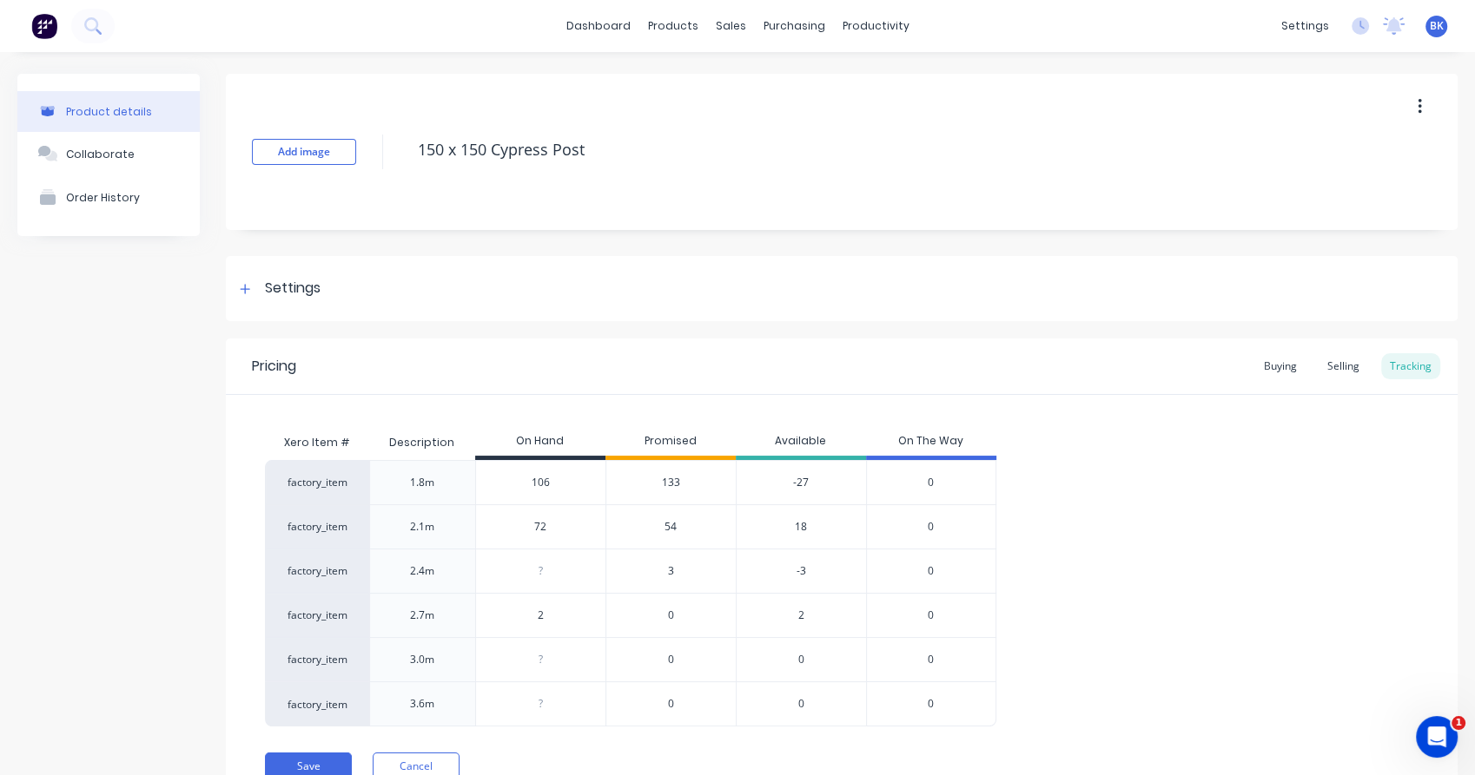
click at [673, 485] on span "133" at bounding box center [671, 483] width 18 height 16
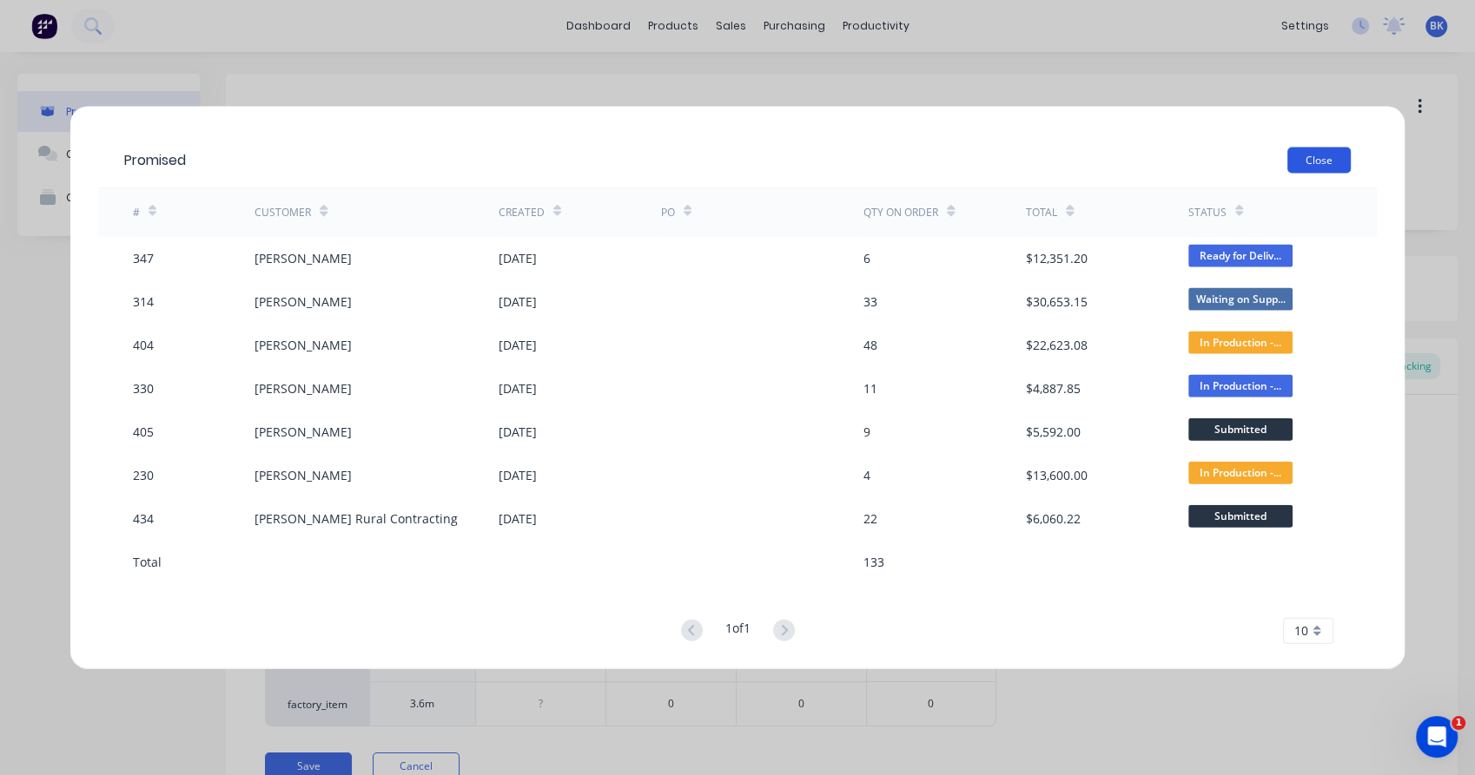
click at [1342, 163] on button "Close" at bounding box center [1318, 160] width 63 height 26
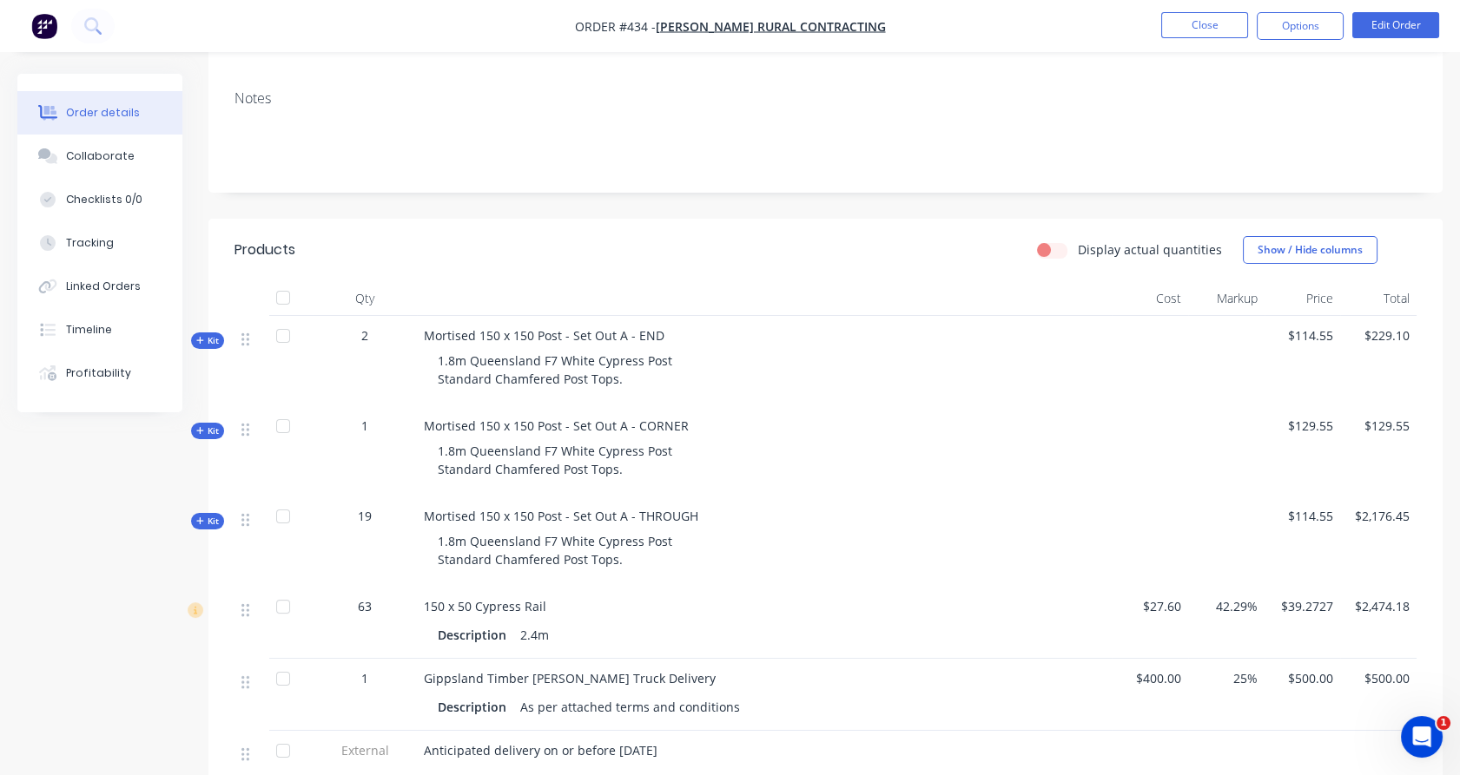
scroll to position [575, 0]
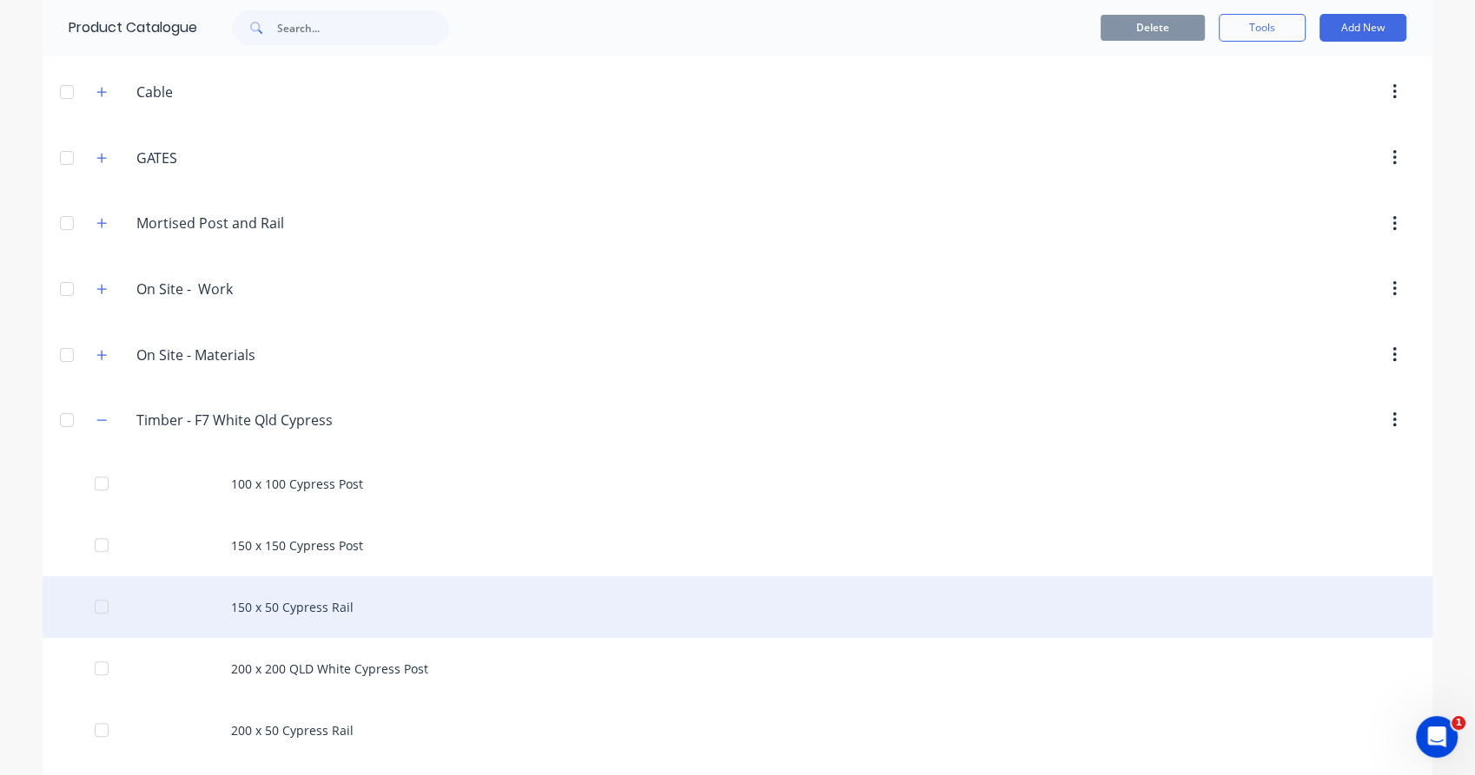
scroll to position [386, 0]
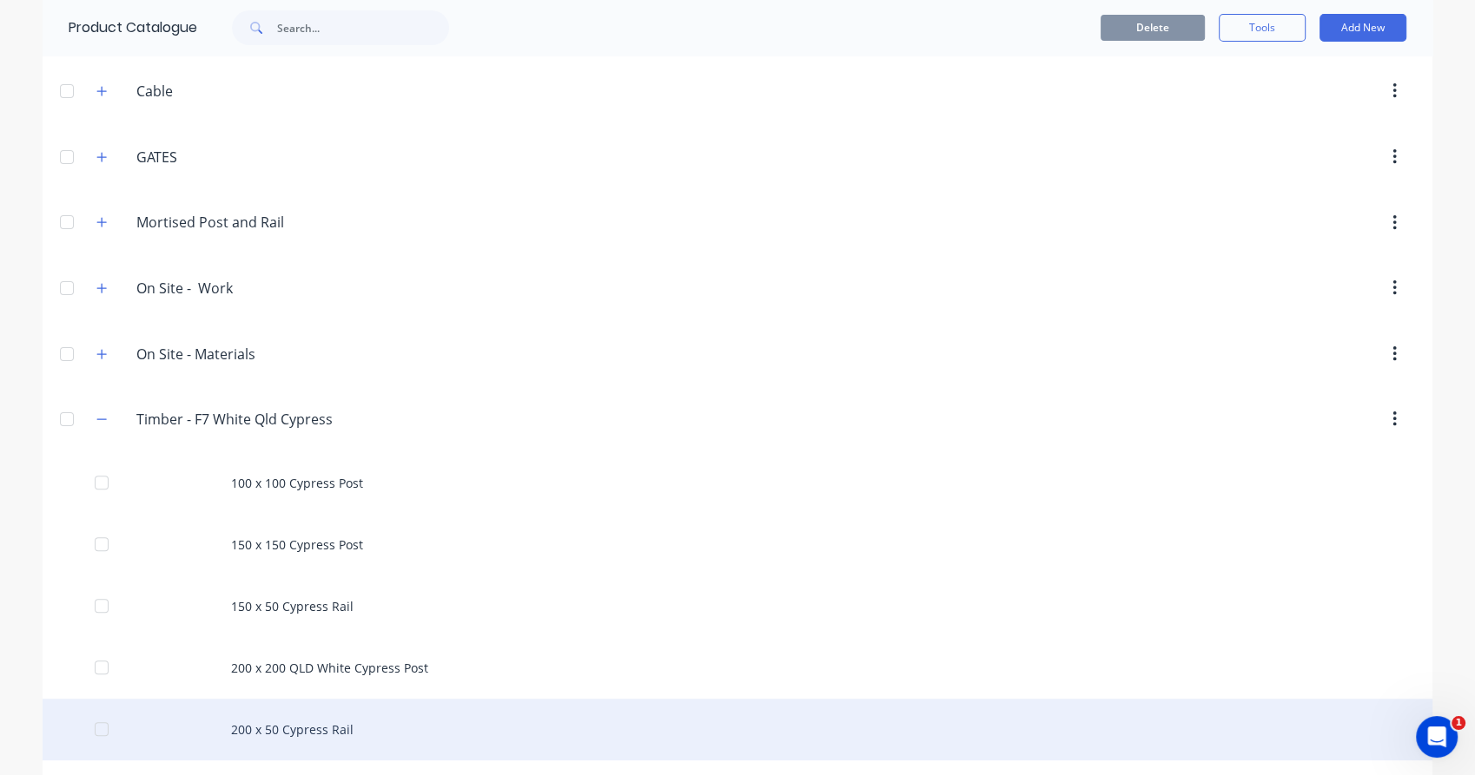
click at [269, 716] on div "200 x 50 Cypress Rail" at bounding box center [737, 730] width 1389 height 62
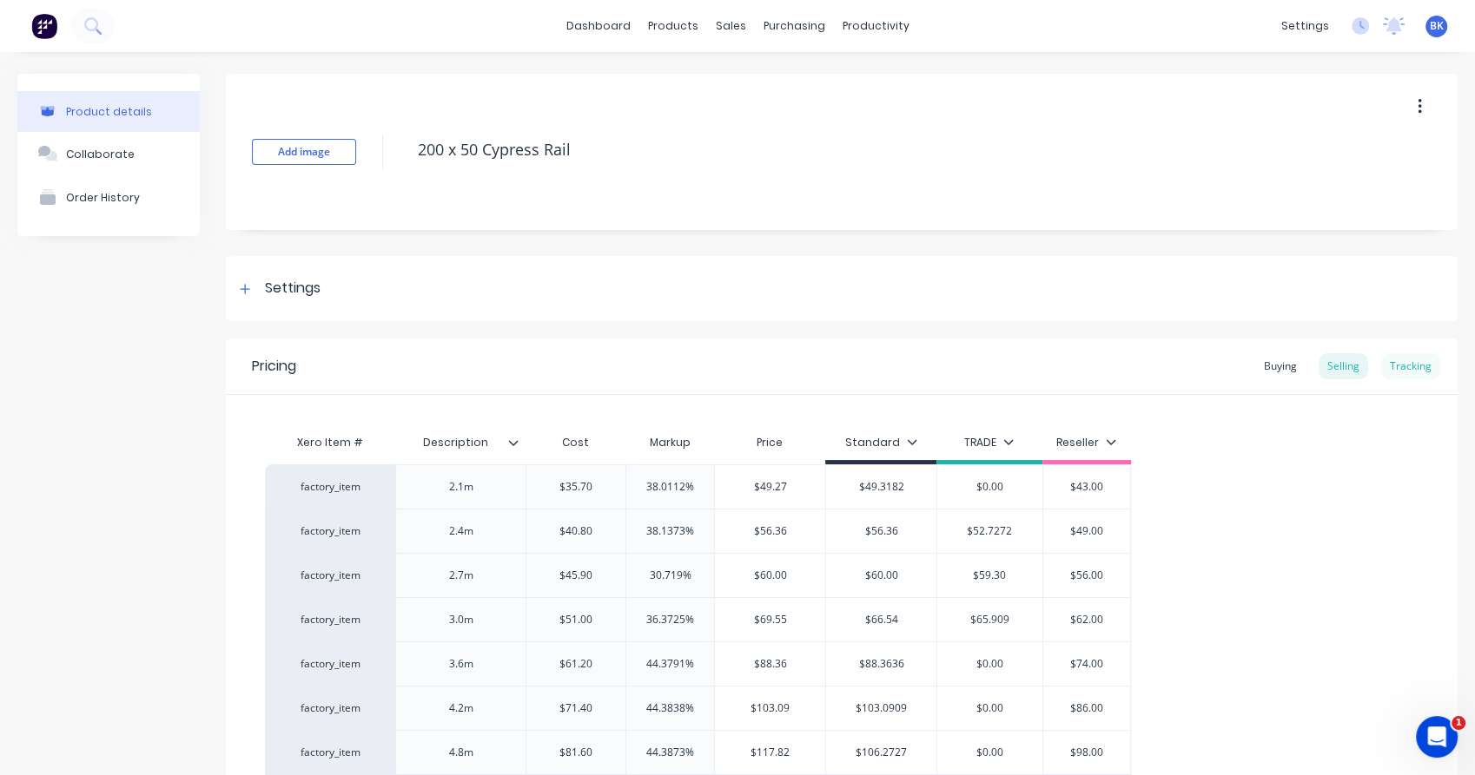
type textarea "x"
click at [1408, 361] on div "Tracking" at bounding box center [1410, 366] width 59 height 26
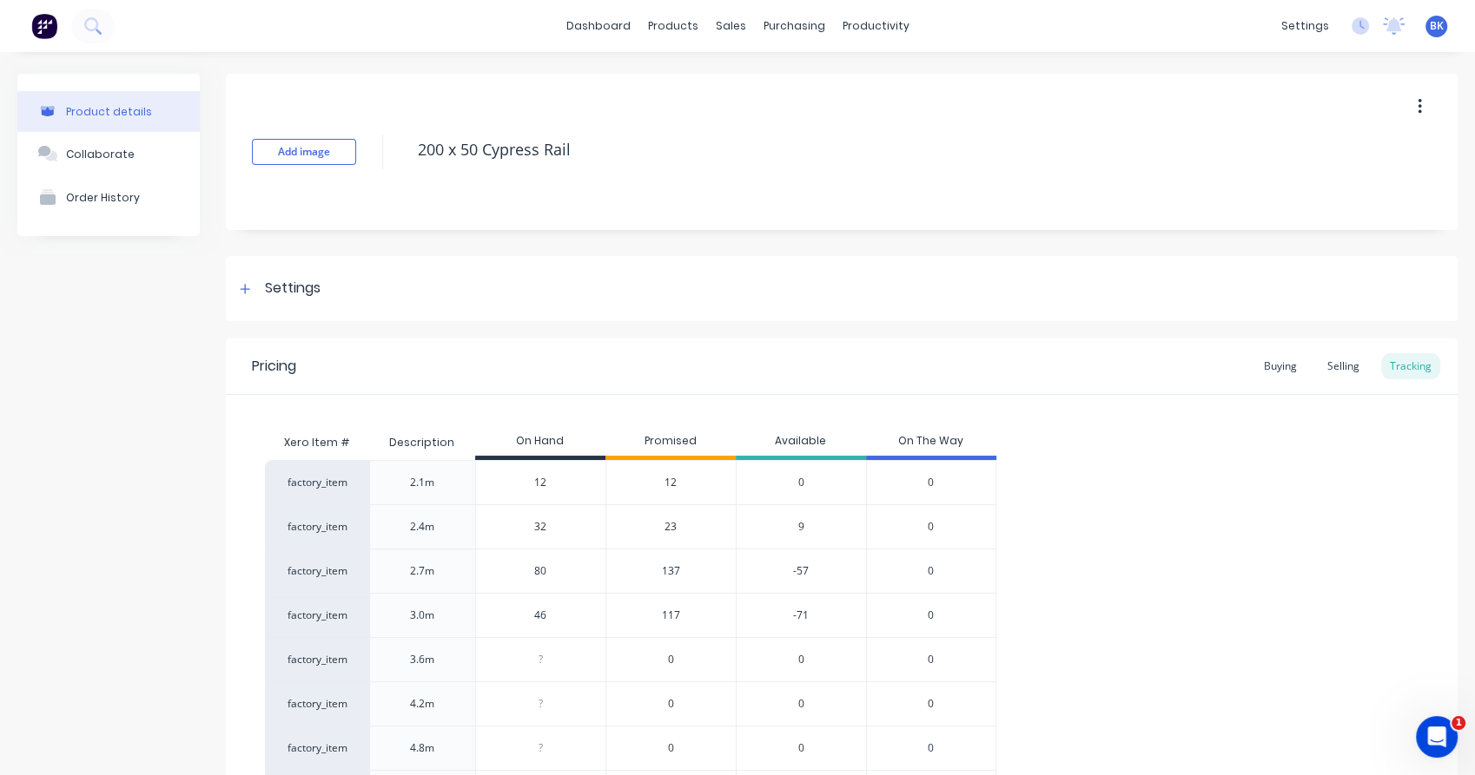
click at [552, 618] on input "46" at bounding box center [540, 616] width 129 height 16
click at [558, 618] on input "46" at bounding box center [540, 616] width 129 height 16
click at [560, 615] on input "46" at bounding box center [540, 616] width 129 height 16
type input "4"
type textarea "x"
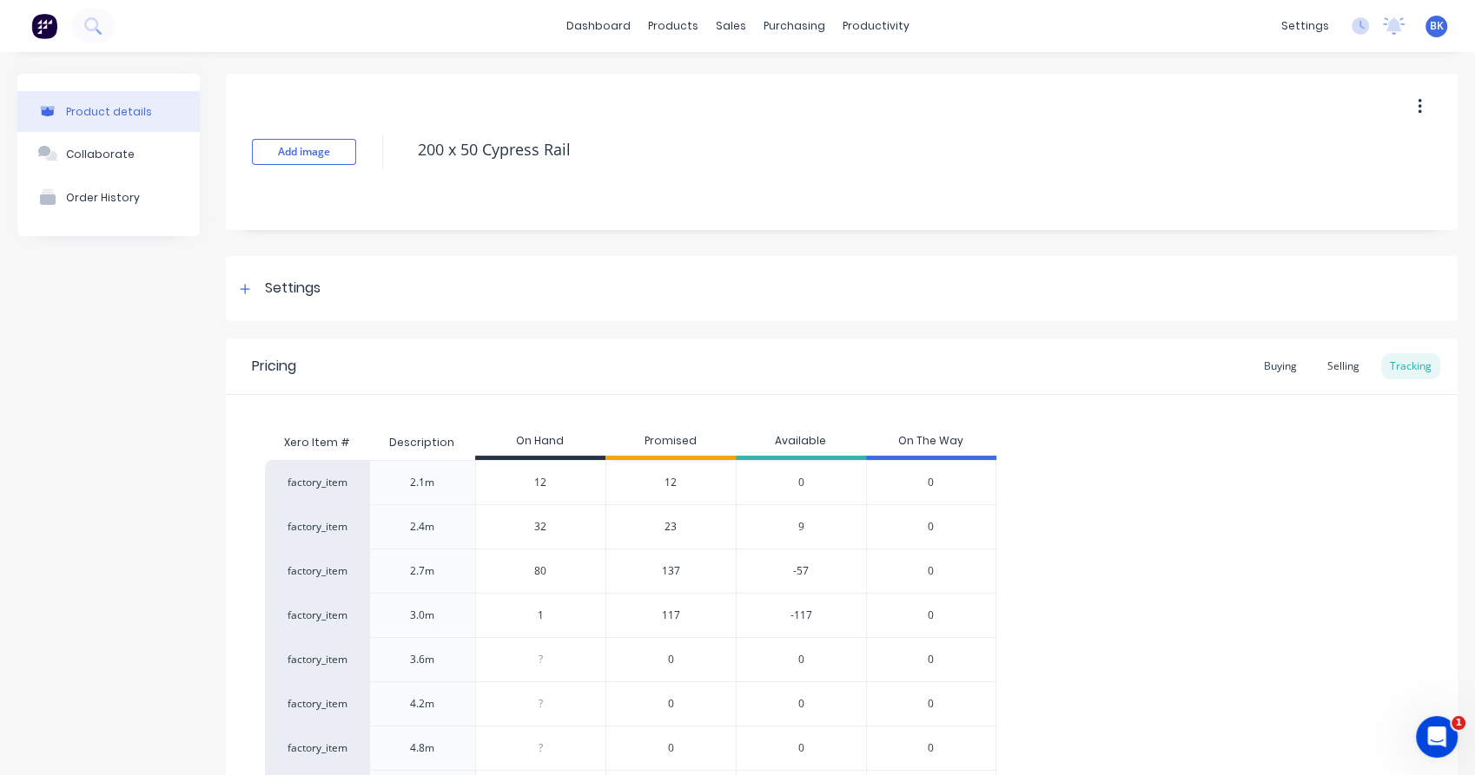
type input "10"
type textarea "x"
type input "10"
click at [1191, 542] on div "factory_item 2.1m 12 12 0 0 factory_item 2.4m 32 23 9 0 factory_item 2.7m 80 13…" at bounding box center [841, 637] width 1153 height 355
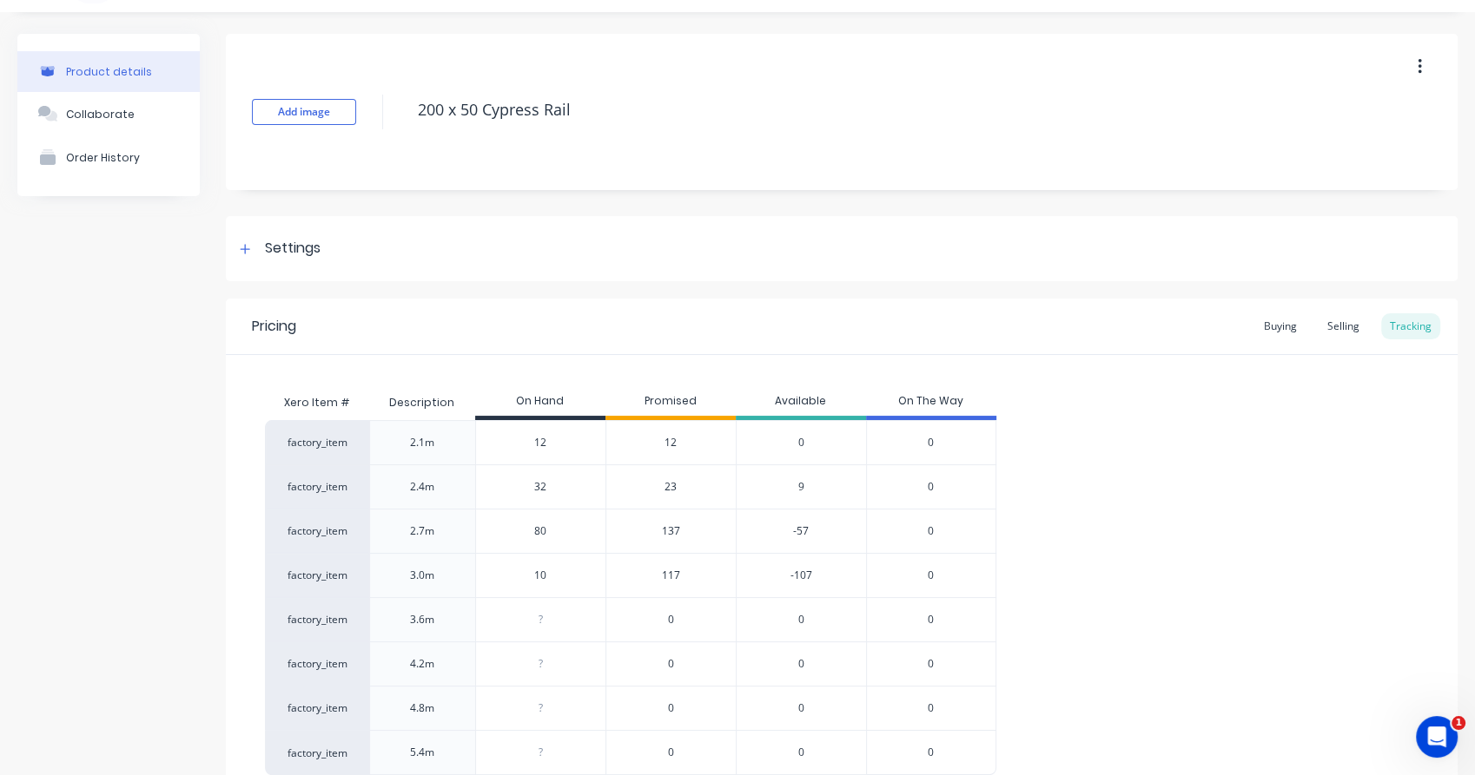
scroll to position [166, 0]
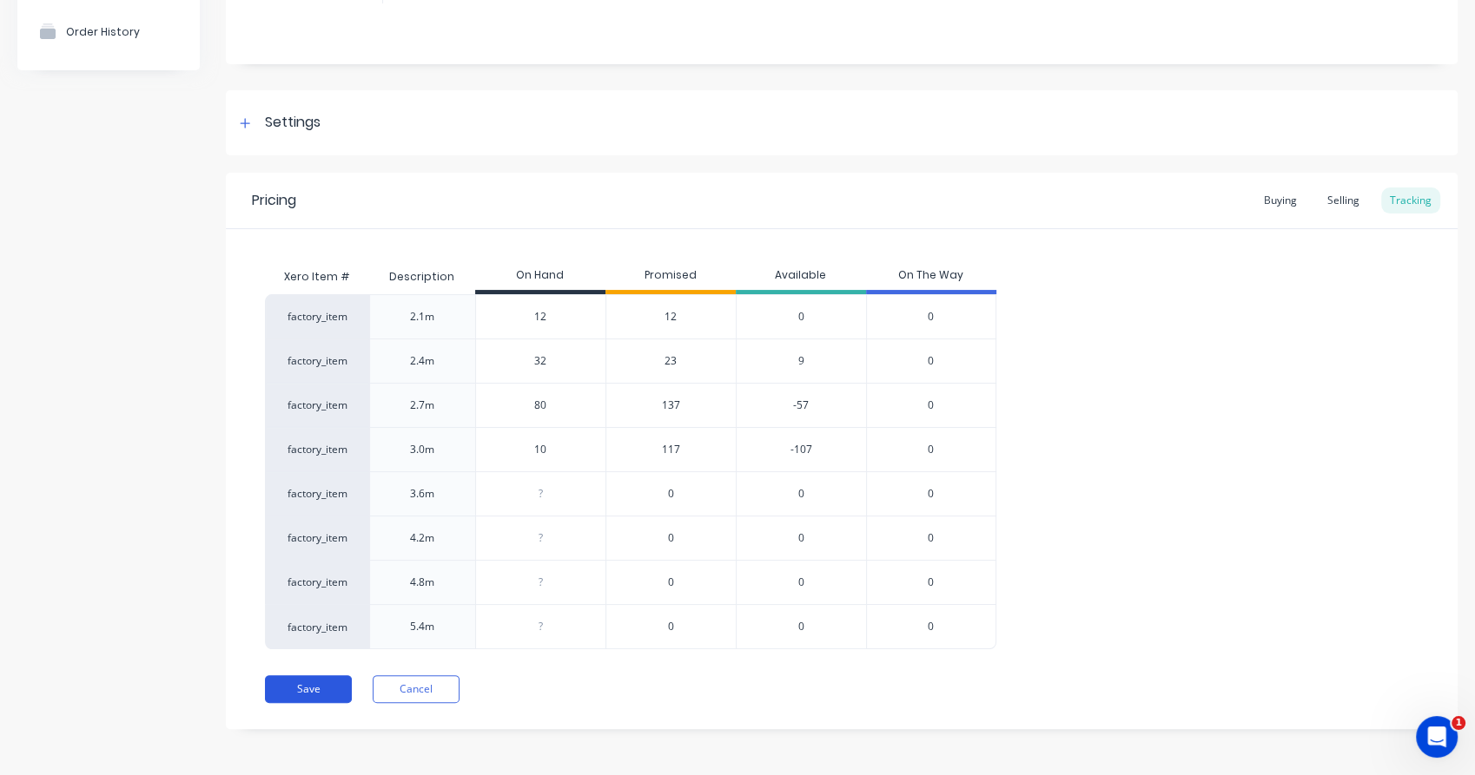
click at [333, 691] on button "Save" at bounding box center [308, 690] width 87 height 28
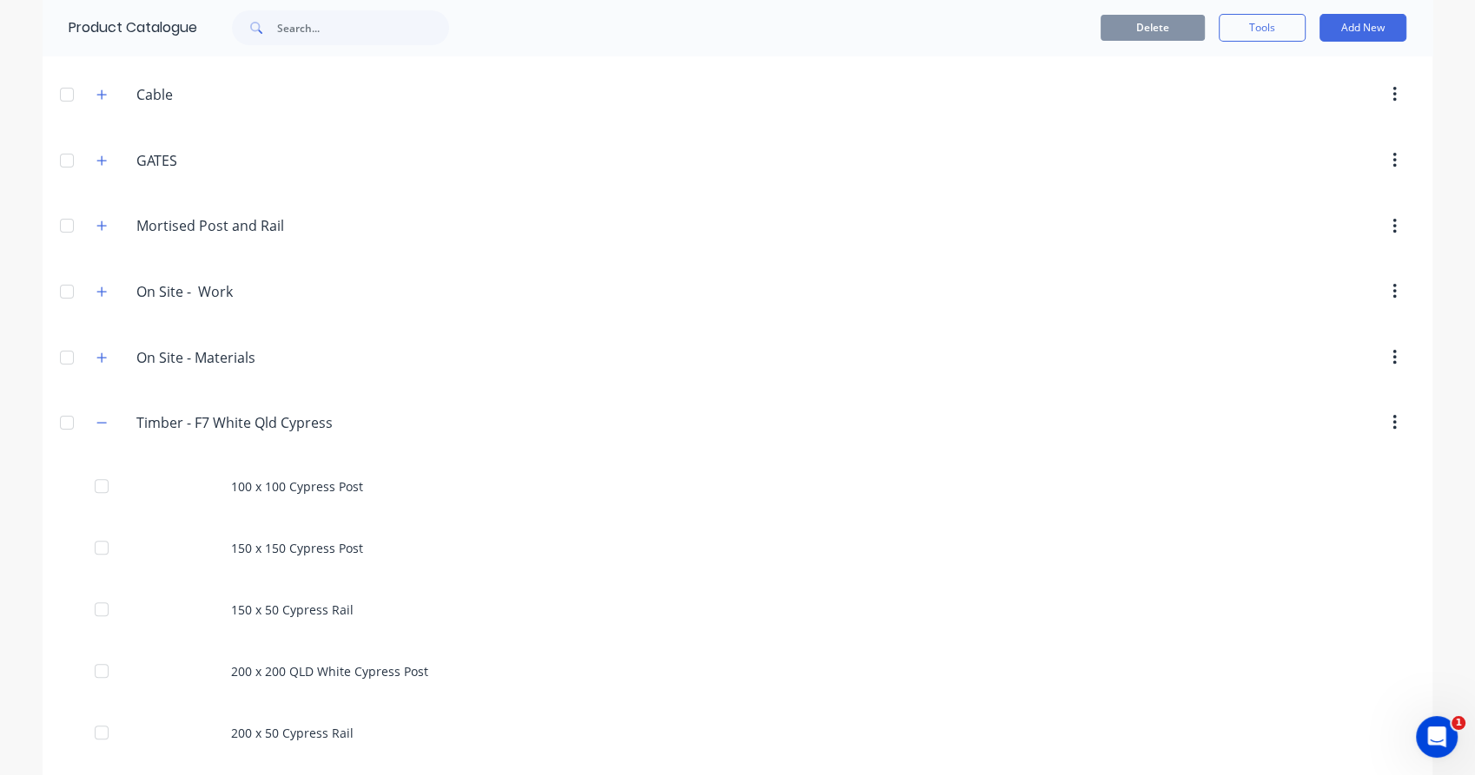
scroll to position [386, 0]
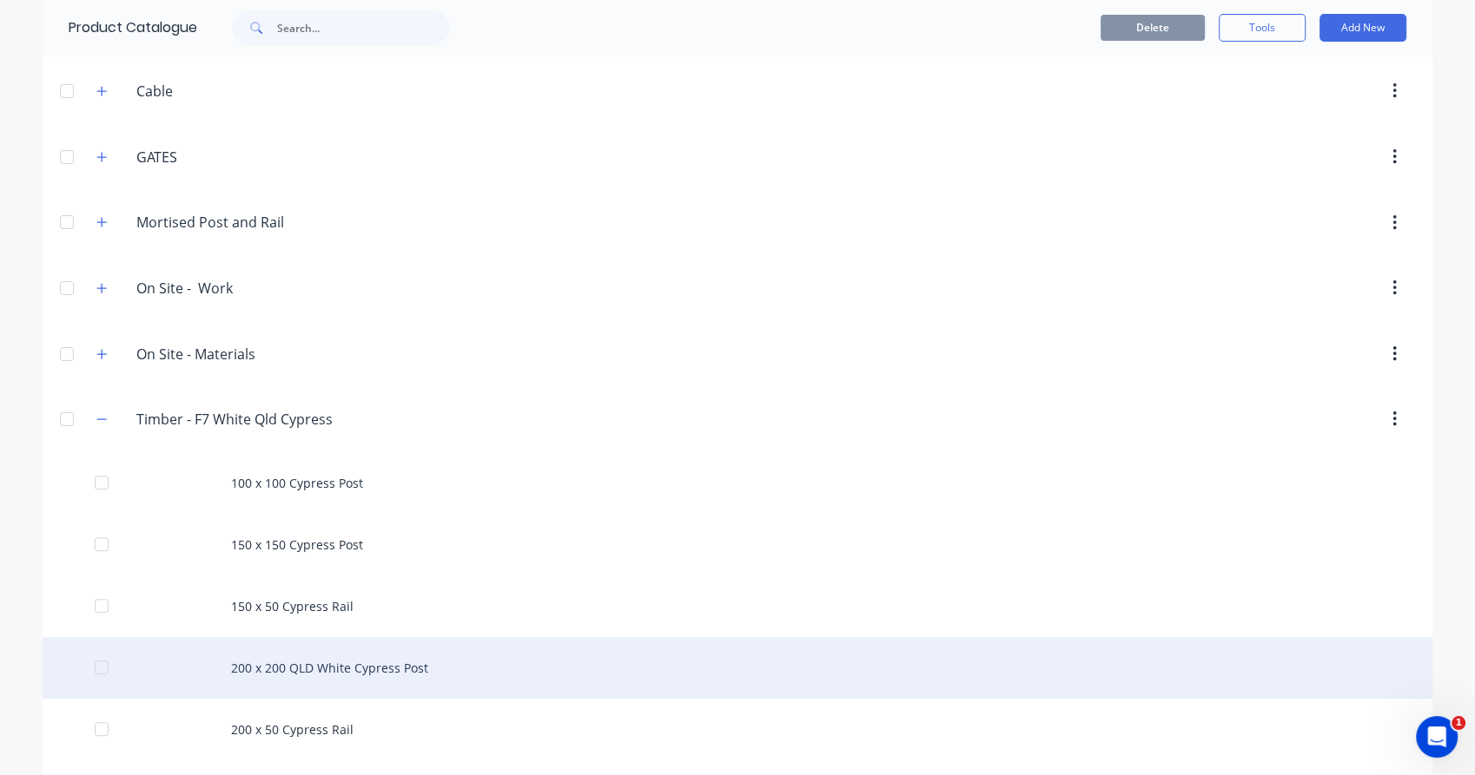
click at [291, 669] on div "200 x 200 QLD White Cypress Post" at bounding box center [737, 668] width 1389 height 62
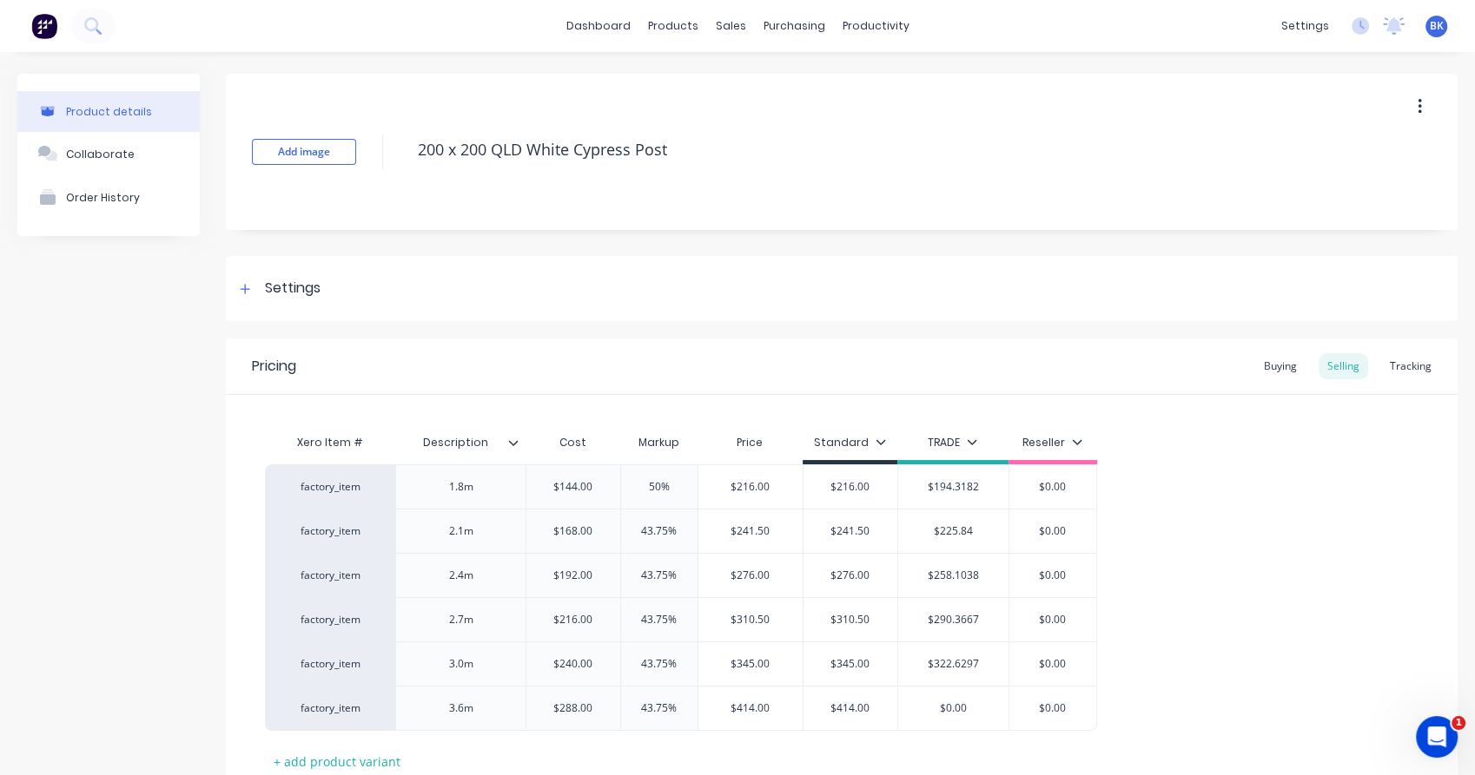
type textarea "x"
click at [1424, 373] on div "Pricing Buying Selling Tracking" at bounding box center [841, 367] width 1231 height 56
click at [1418, 371] on div "Tracking" at bounding box center [1410, 366] width 59 height 26
